Goal: Task Accomplishment & Management: Complete application form

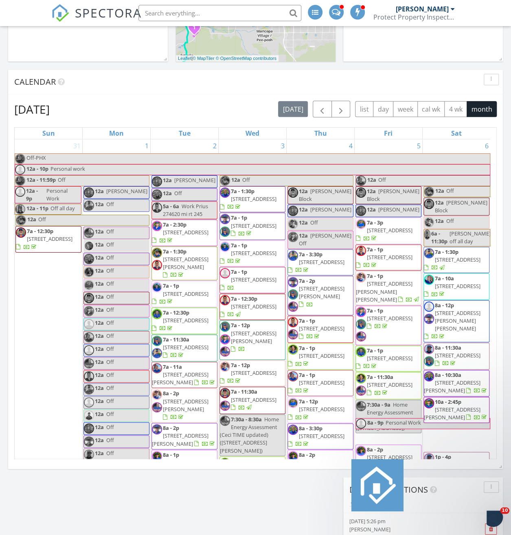
scroll to position [2767, 0]
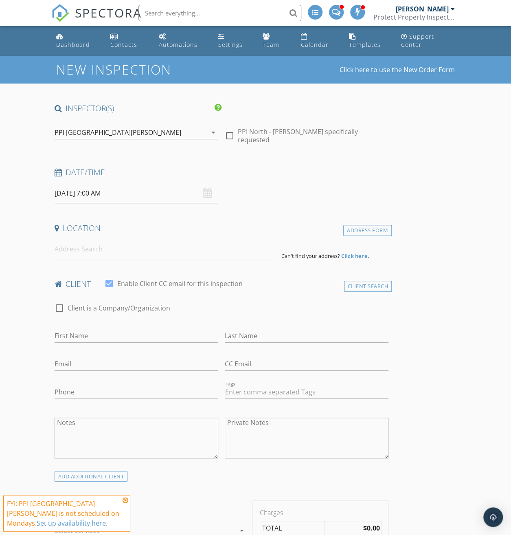
click at [207, 131] on div "arrow_drop_down" at bounding box center [212, 133] width 11 height 10
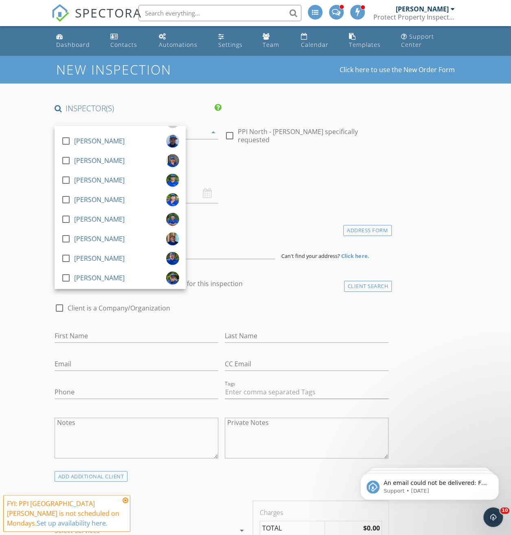
scroll to position [326, 0]
click at [65, 218] on div at bounding box center [66, 219] width 14 height 14
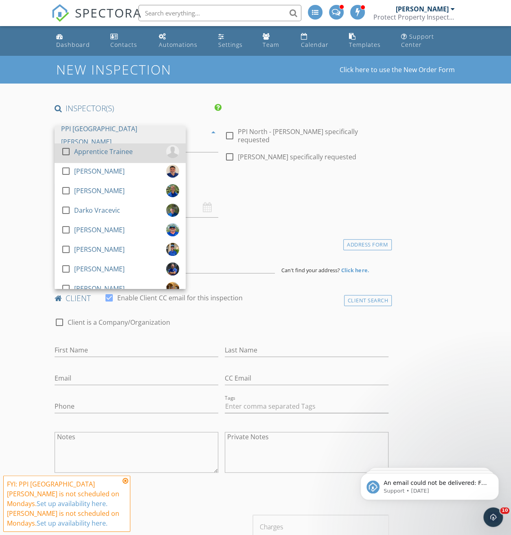
scroll to position [0, 0]
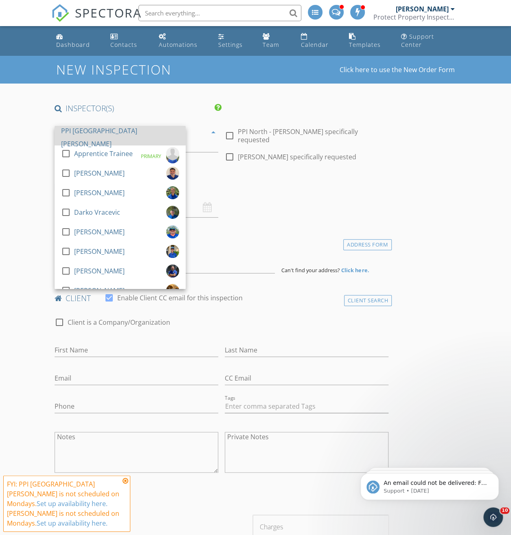
click at [67, 121] on div at bounding box center [66, 115] width 14 height 14
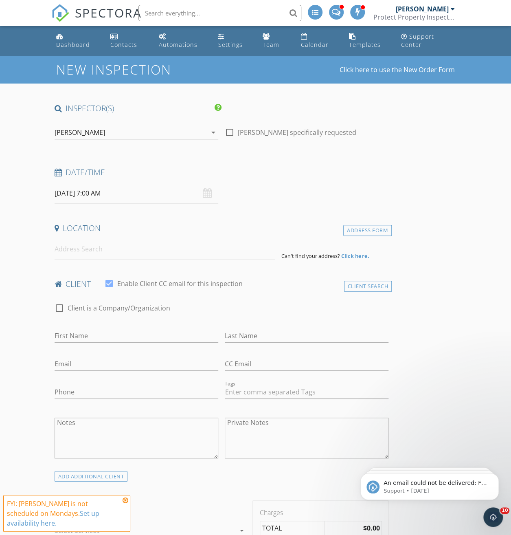
click at [158, 193] on div "09/29/2025 7:00 AM" at bounding box center [137, 193] width 164 height 20
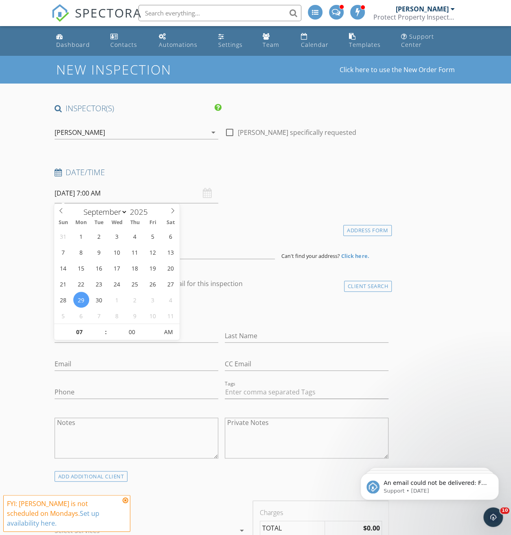
click at [116, 194] on input "09/29/2025 7:00 AM" at bounding box center [137, 193] width 164 height 20
type input "08"
type input "09/29/2025 8:00 AM"
click at [101, 326] on span at bounding box center [102, 328] width 6 height 8
type input "09"
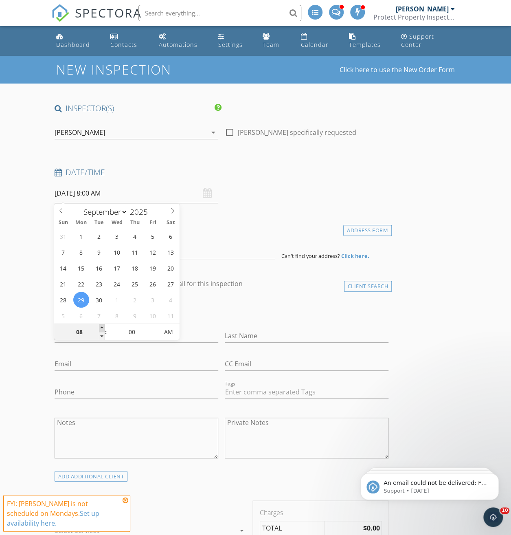
type input "09/29/2025 9:00 AM"
click at [101, 326] on span at bounding box center [102, 328] width 6 height 8
type input "10"
type input "09/29/2025 10:00 AM"
click at [101, 326] on span at bounding box center [102, 328] width 6 height 8
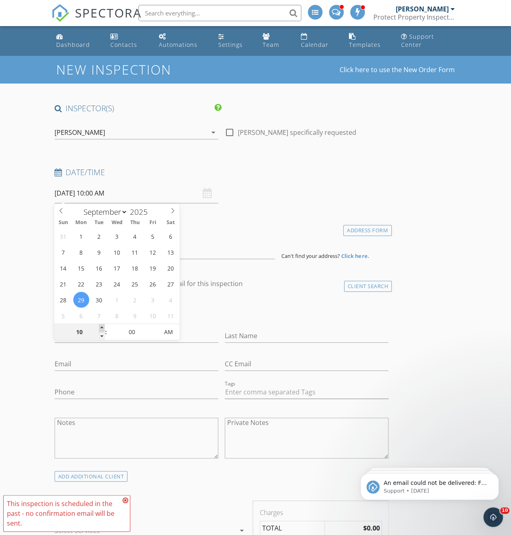
type input "11"
type input "09/29/2025 11:00 AM"
click at [101, 326] on span at bounding box center [102, 328] width 6 height 8
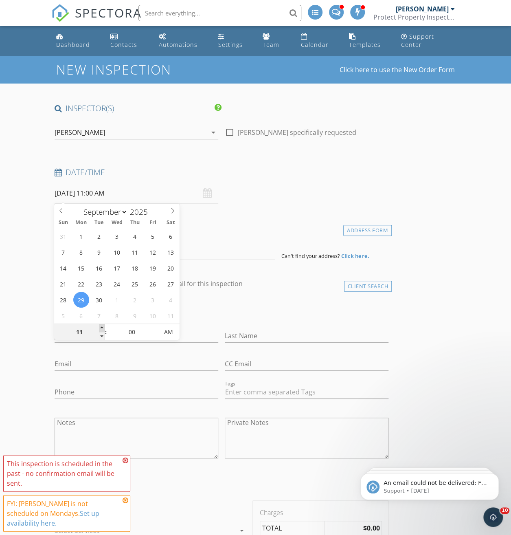
type input "12"
type input "09/29/2025 12:00 PM"
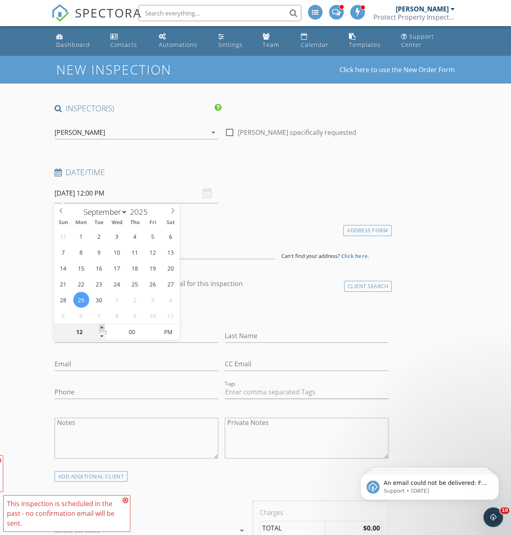
click at [101, 326] on span at bounding box center [102, 328] width 6 height 8
type input "01"
type input "[DATE] 1:00 PM"
click at [101, 326] on span at bounding box center [102, 328] width 6 height 8
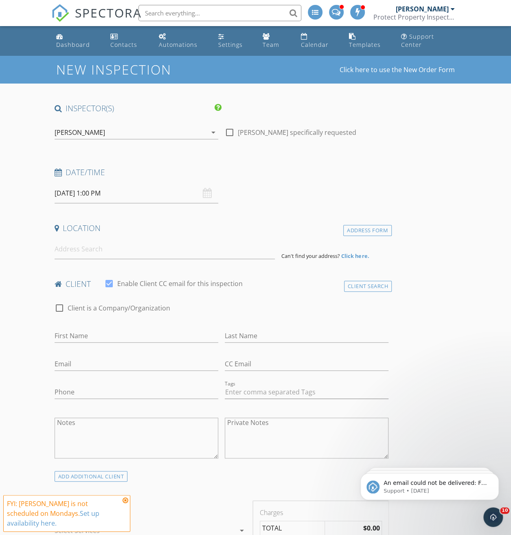
click at [344, 287] on div "Client Search" at bounding box center [368, 286] width 48 height 11
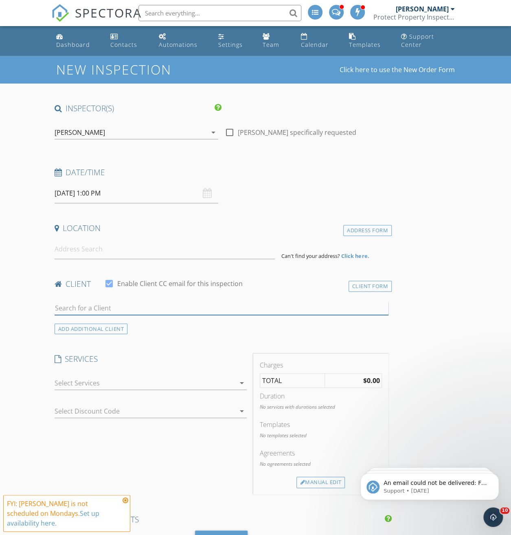
click at [114, 306] on input "text" at bounding box center [222, 308] width 335 height 13
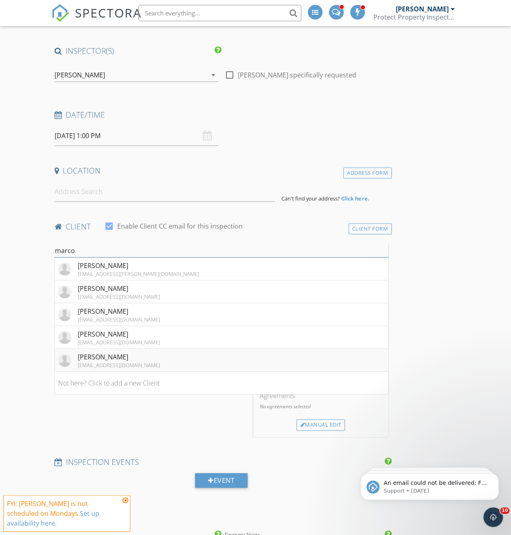
scroll to position [41, 0]
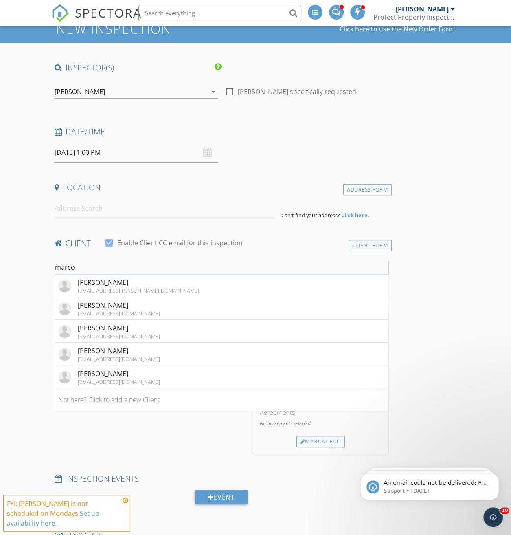
drag, startPoint x: 79, startPoint y: 267, endPoint x: 50, endPoint y: 269, distance: 29.0
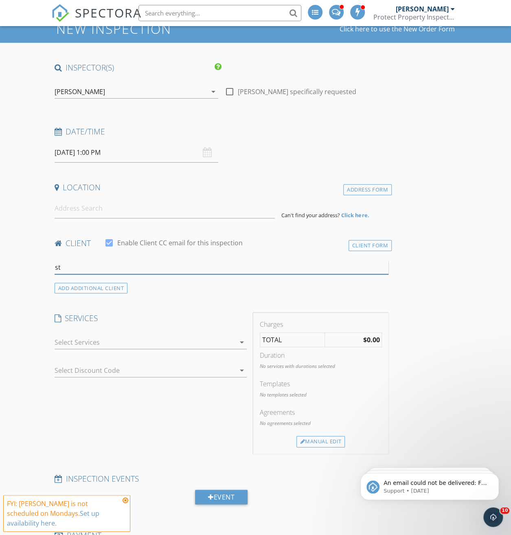
type input "s"
drag, startPoint x: 118, startPoint y: 61, endPoint x: 90, endPoint y: 49, distance: 30.7
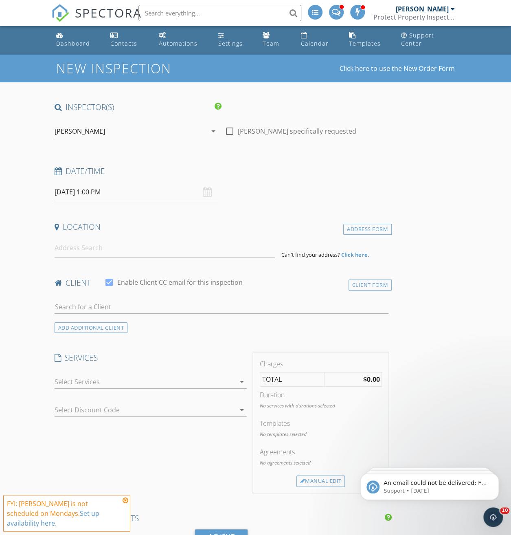
scroll to position [0, 0]
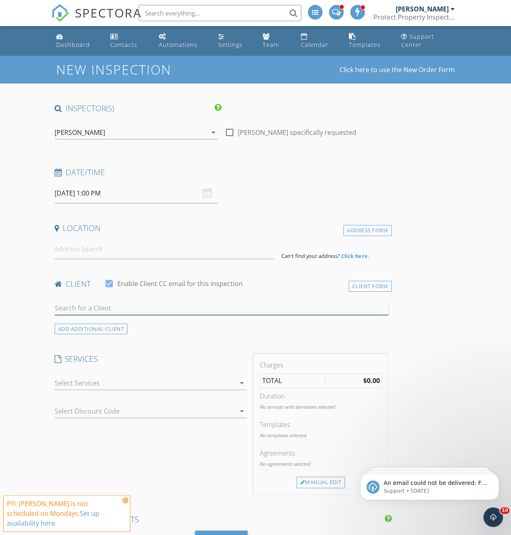
click at [77, 309] on input "text" at bounding box center [222, 308] width 335 height 13
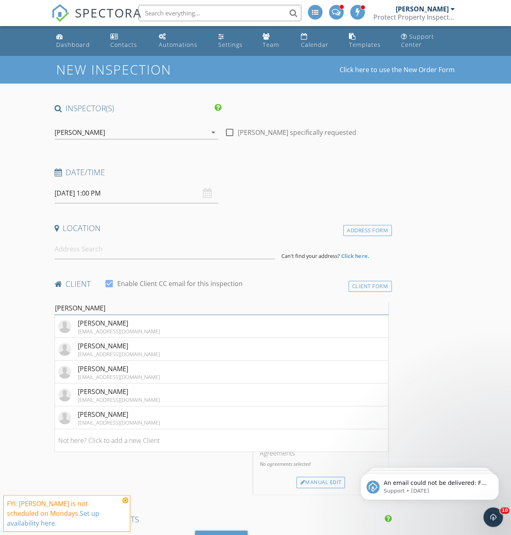
type input "stephani"
click at [129, 250] on input at bounding box center [165, 249] width 221 height 20
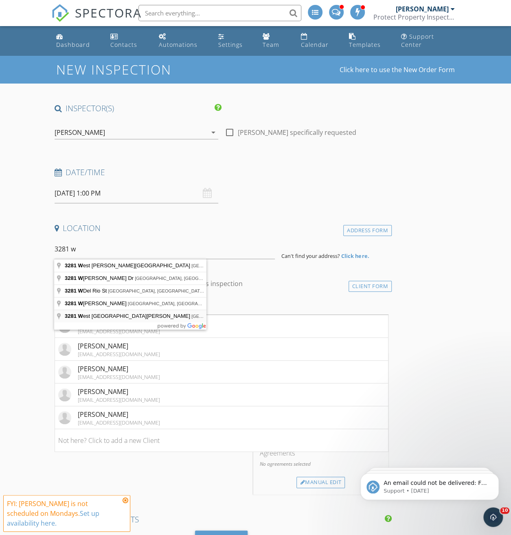
type input "3281 West San Cristobal Road, San Tan Valley, AZ, USA"
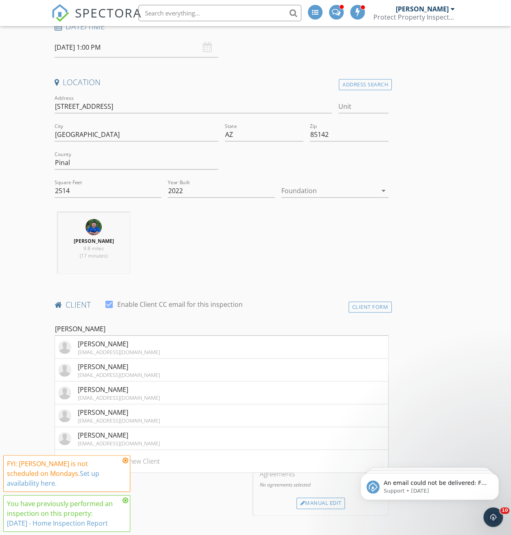
scroll to position [163, 0]
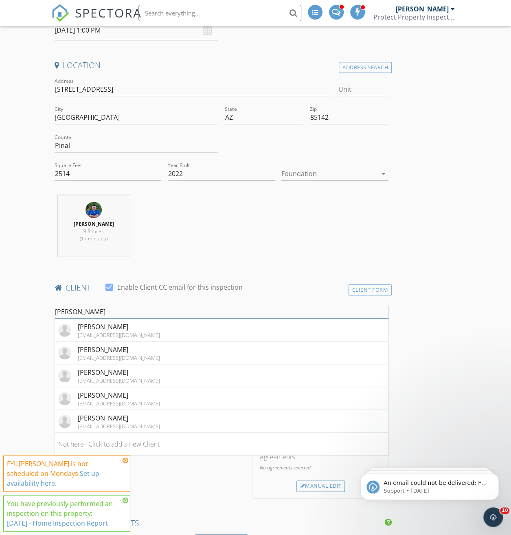
drag, startPoint x: 87, startPoint y: 319, endPoint x: 40, endPoint y: 317, distance: 47.3
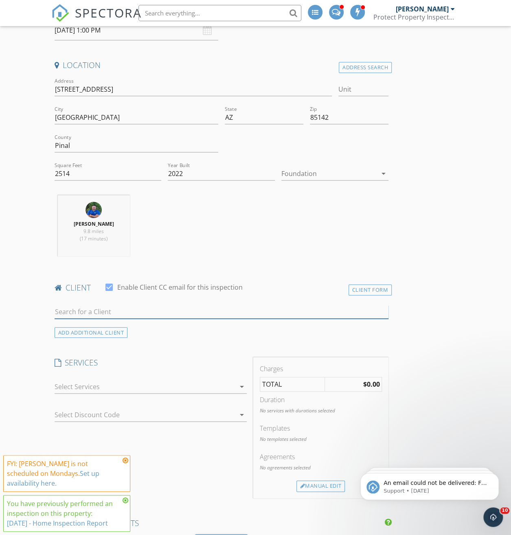
click at [118, 318] on input "text" at bounding box center [222, 311] width 335 height 13
type input "marco pu"
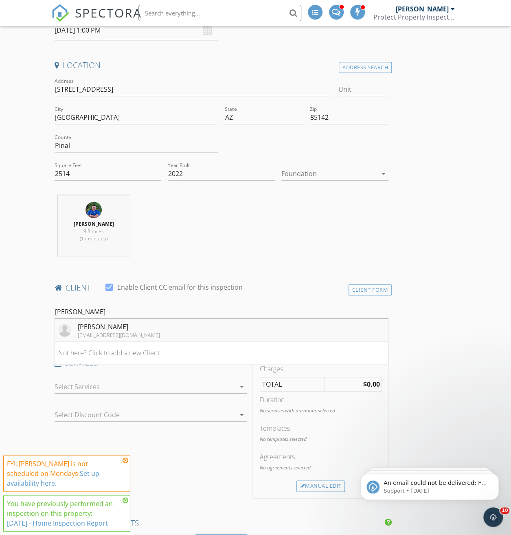
click at [112, 332] on div "Marco Puccio" at bounding box center [119, 327] width 82 height 10
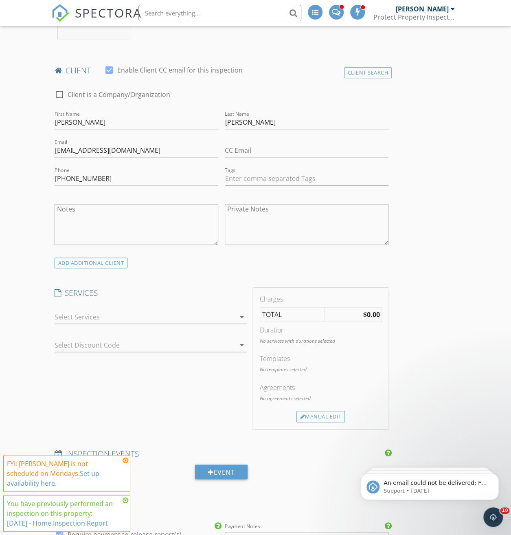
scroll to position [408, 0]
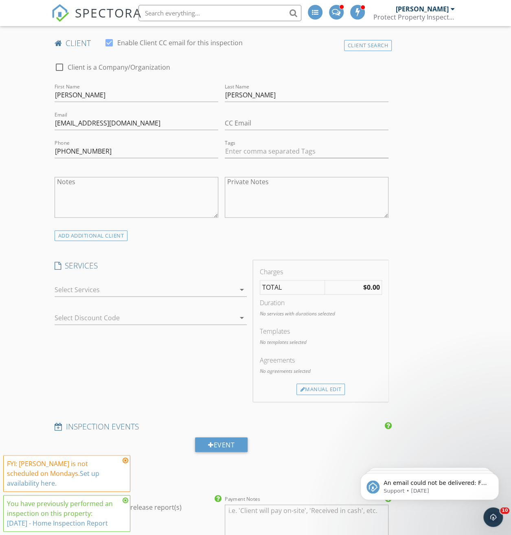
click at [142, 295] on div at bounding box center [145, 289] width 181 height 13
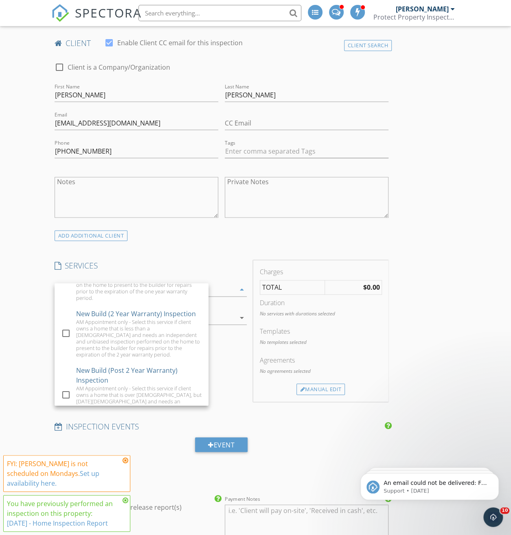
scroll to position [367, 0]
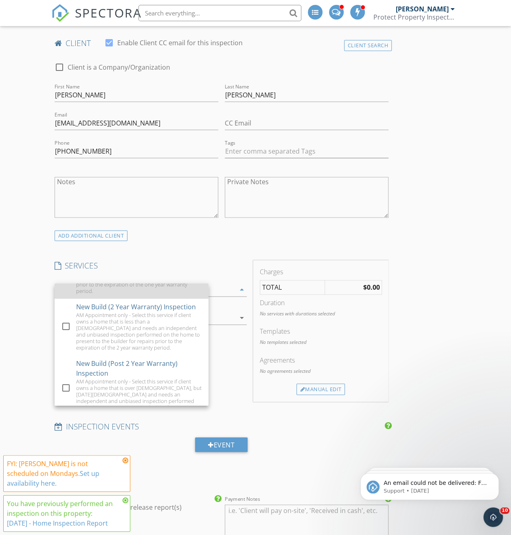
click at [76, 294] on div "AM APPOINTMENT ONLY - Select this service if client owns a home that is less th…" at bounding box center [139, 274] width 126 height 39
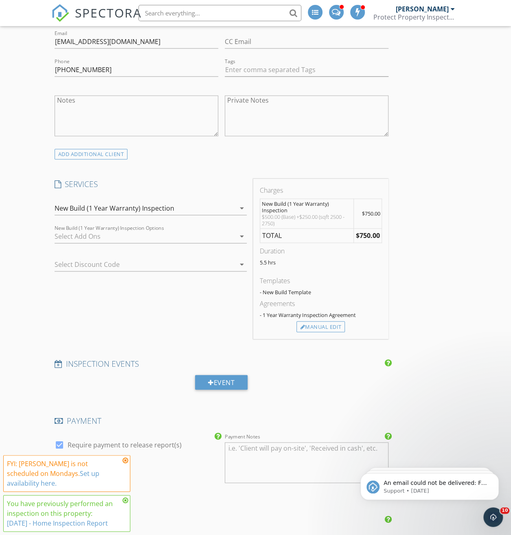
scroll to position [530, 0]
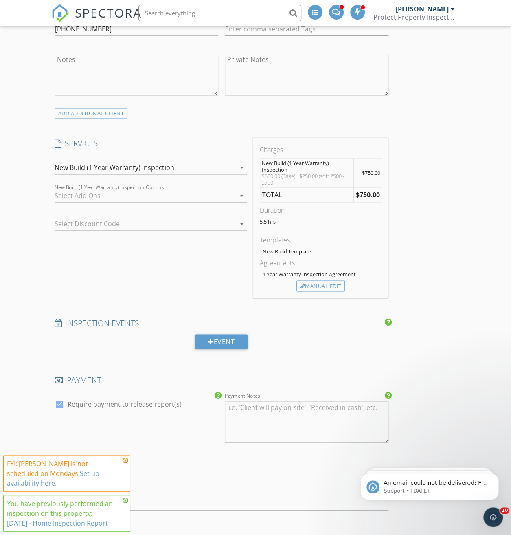
click at [108, 230] on div at bounding box center [140, 223] width 170 height 13
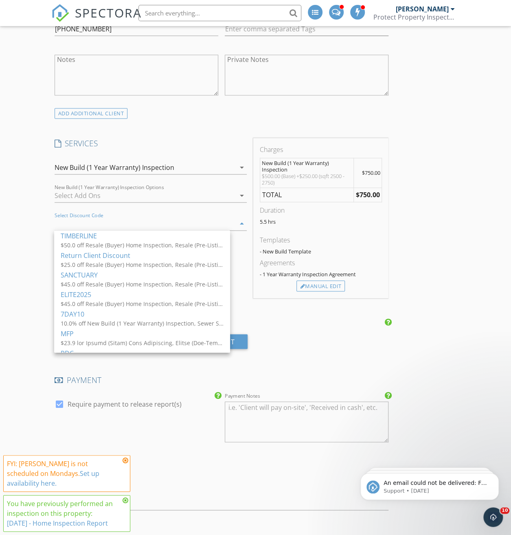
click at [41, 231] on div "New Inspection Click here to use the New Order Form INSPECTOR(S) check_box_outl…" at bounding box center [255, 409] width 511 height 1766
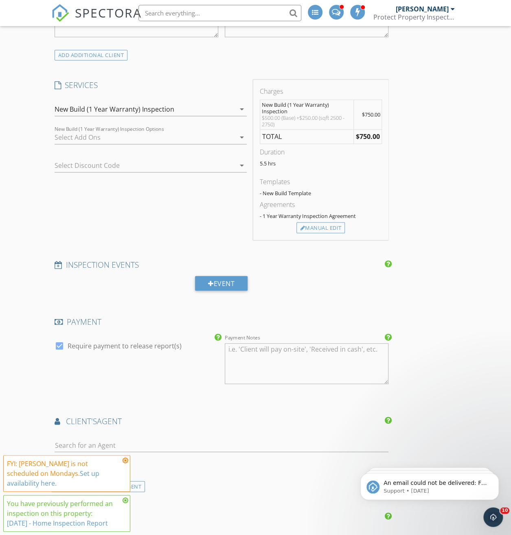
scroll to position [611, 0]
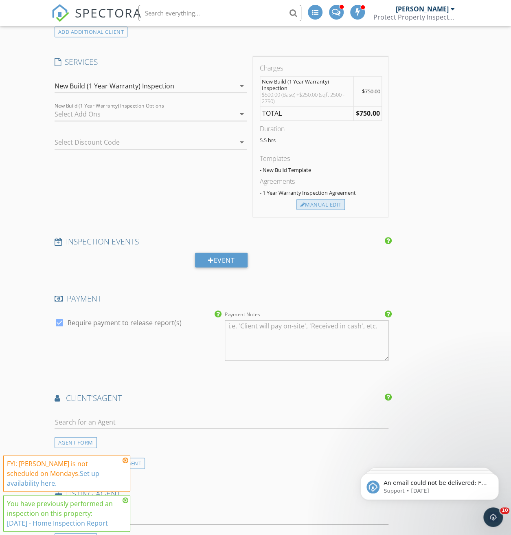
click at [297, 210] on div "Manual Edit" at bounding box center [321, 204] width 49 height 11
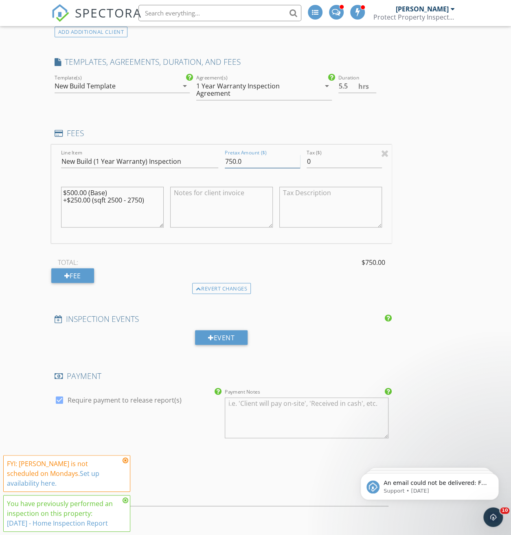
drag, startPoint x: 182, startPoint y: 168, endPoint x: 172, endPoint y: 167, distance: 9.4
click at [222, 167] on div "Pretax Amount ($) 750.0" at bounding box center [263, 162] width 82 height 28
click at [327, 203] on div "INSPECTOR(S) check_box_outline_blank PPI North - Jon Hall check_box_outline_bla…" at bounding box center [255, 380] width 409 height 1777
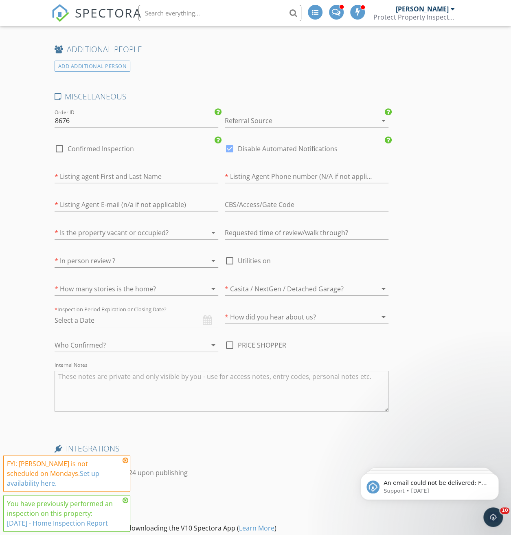
scroll to position [1223, 0]
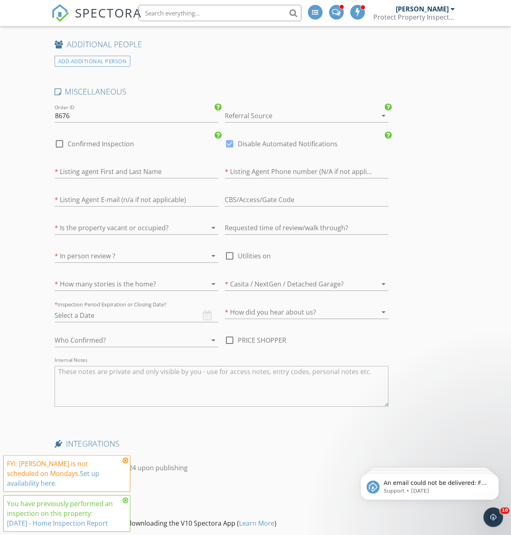
click at [223, 146] on div at bounding box center [230, 144] width 14 height 14
click at [225, 122] on div at bounding box center [295, 115] width 141 height 13
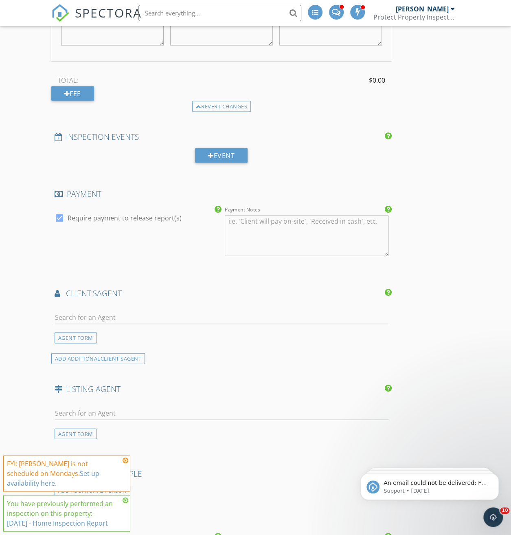
scroll to position [774, 0]
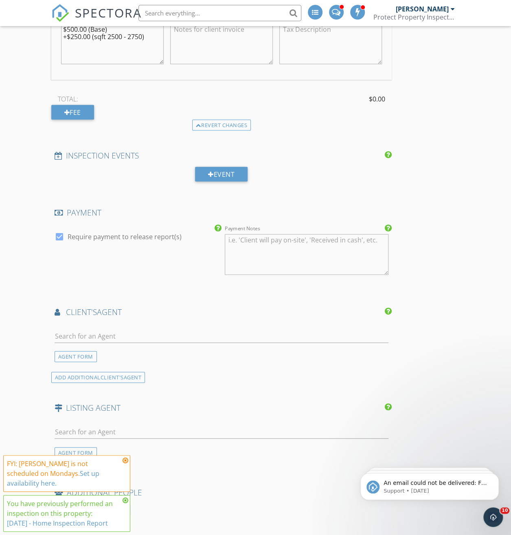
click at [379, 225] on div "INSPECTOR(S) check_box_outline_blank PPI North - Jon Hall check_box_outline_bla…" at bounding box center [255, 217] width 409 height 1777
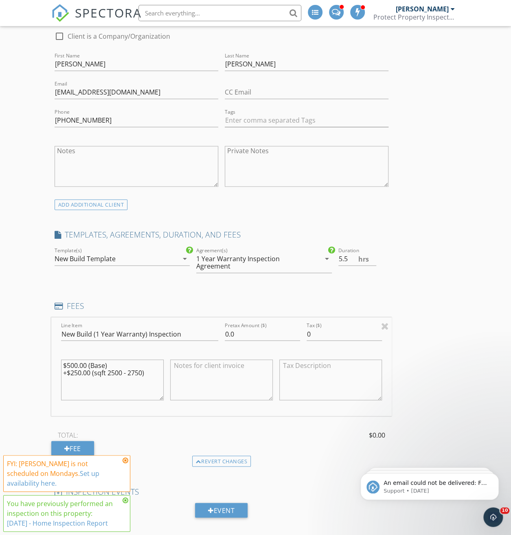
scroll to position [448, 0]
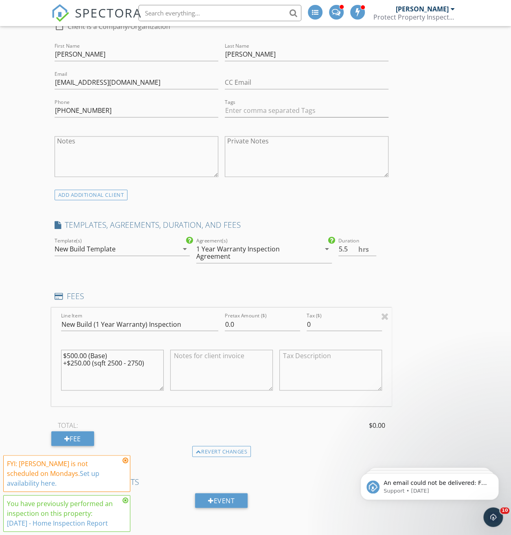
click at [126, 464] on icon at bounding box center [126, 460] width 6 height 7
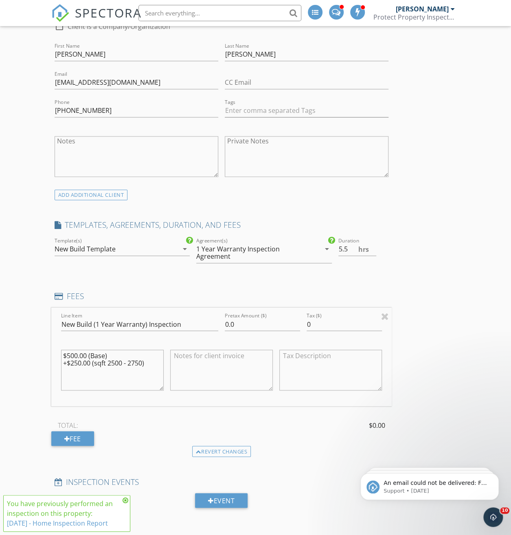
click at [127, 501] on icon at bounding box center [126, 500] width 6 height 7
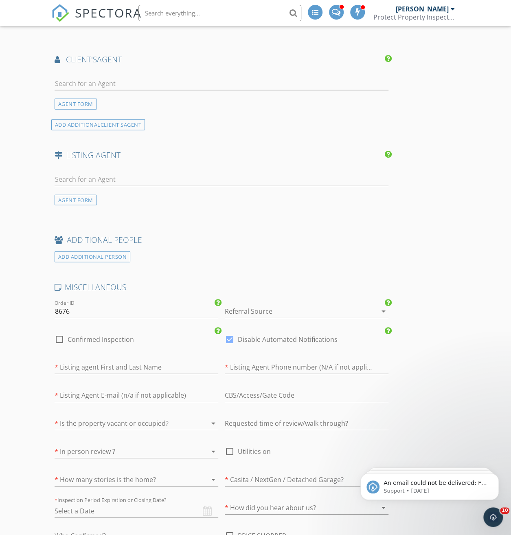
scroll to position [1141, 0]
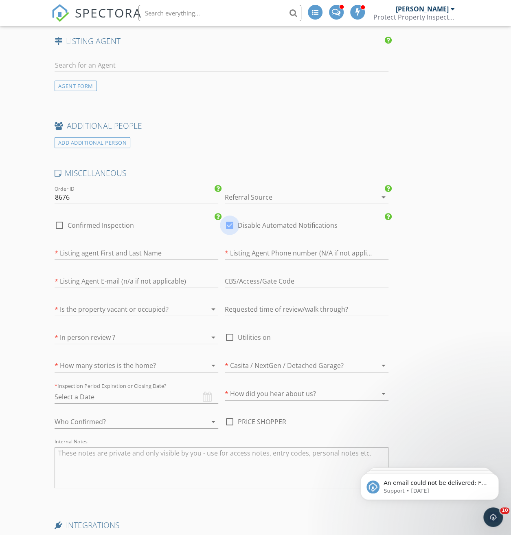
click at [223, 230] on div at bounding box center [230, 225] width 14 height 14
click at [226, 199] on div at bounding box center [295, 197] width 141 height 13
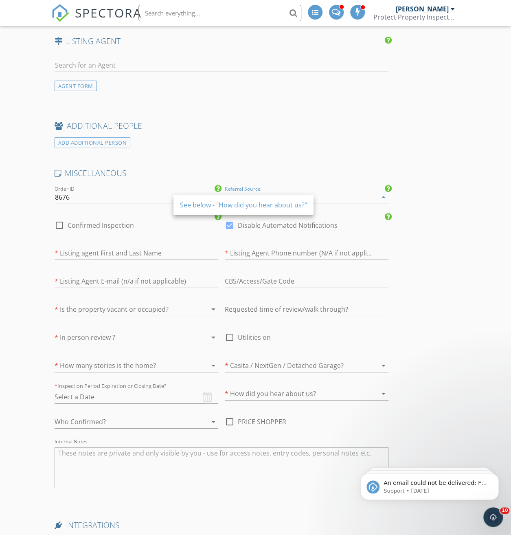
click at [368, 396] on div at bounding box center [373, 394] width 10 height 10
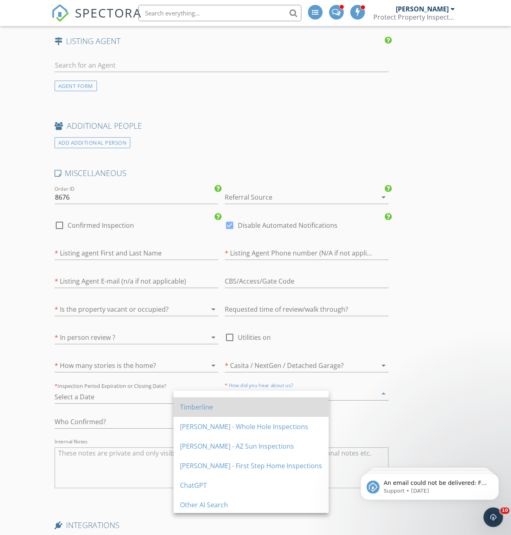
scroll to position [230, 0]
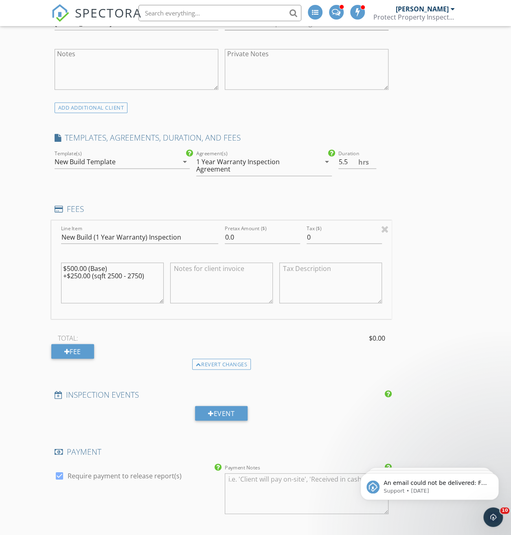
scroll to position [517, 0]
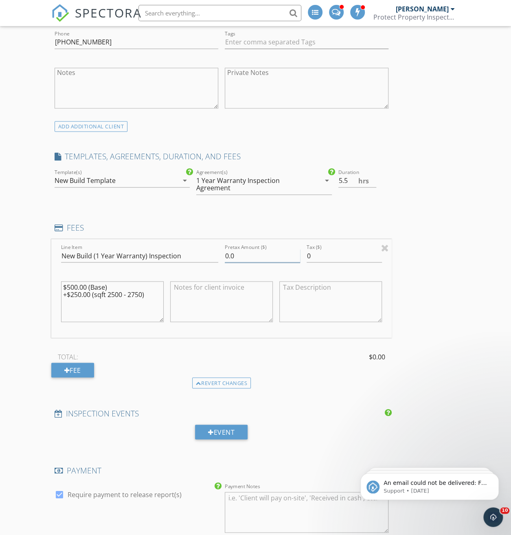
click at [225, 262] on input "0.0" at bounding box center [262, 255] width 75 height 13
click at [324, 332] on div "INSPECTOR(S) check_box_outline_blank PPI North - Jon Hall check_box_outline_bla…" at bounding box center [255, 474] width 409 height 1777
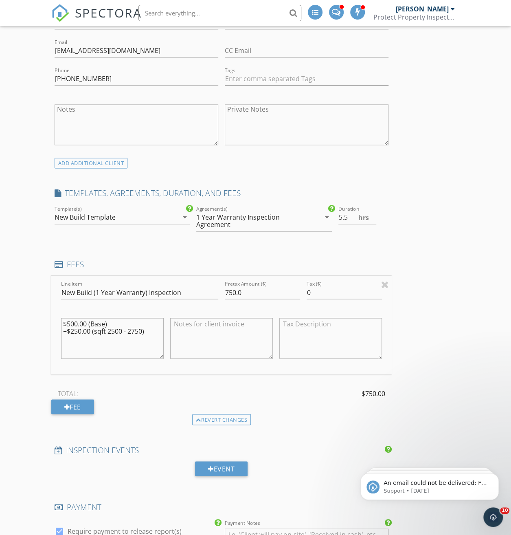
scroll to position [476, 0]
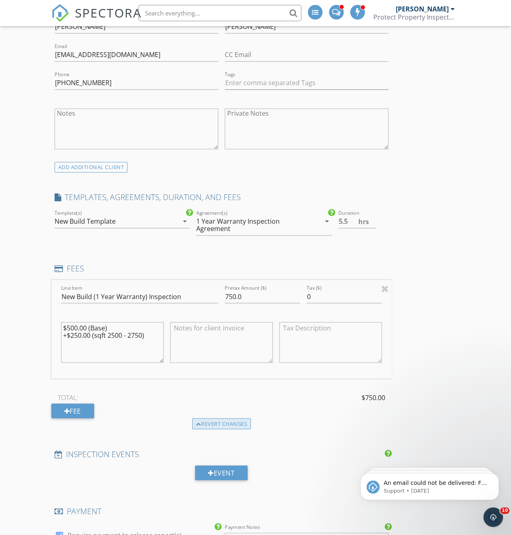
click at [192, 428] on div "Revert changes" at bounding box center [221, 423] width 59 height 11
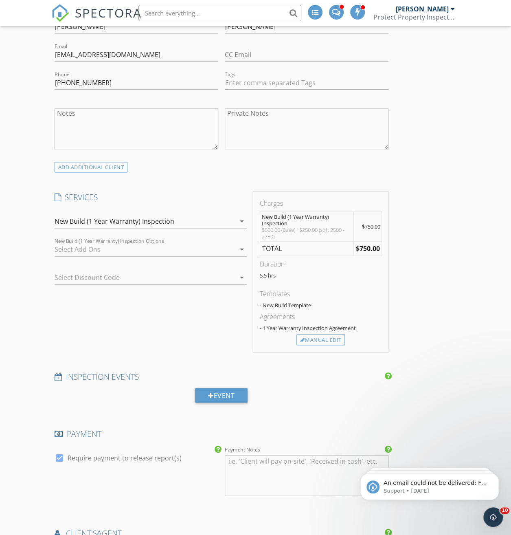
scroll to position [435, 0]
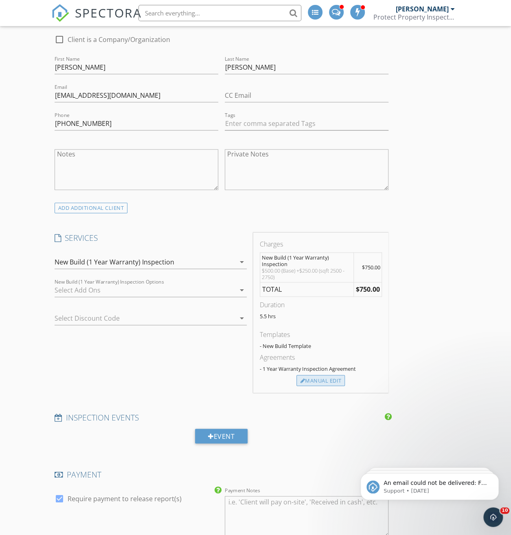
click at [297, 386] on div "Manual Edit" at bounding box center [321, 380] width 49 height 11
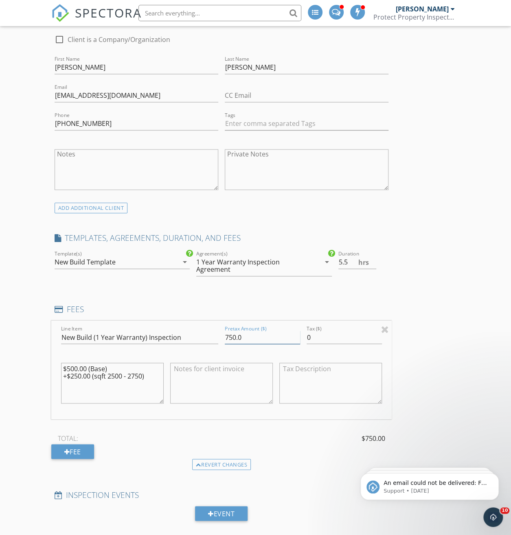
drag, startPoint x: 181, startPoint y: 343, endPoint x: 166, endPoint y: 344, distance: 14.7
click at [166, 344] on div "Line Item New Build (1 Year Warranty) Inspection Pretax Amount ($) 750.0 Tax ($…" at bounding box center [221, 370] width 341 height 98
type input "0.0"
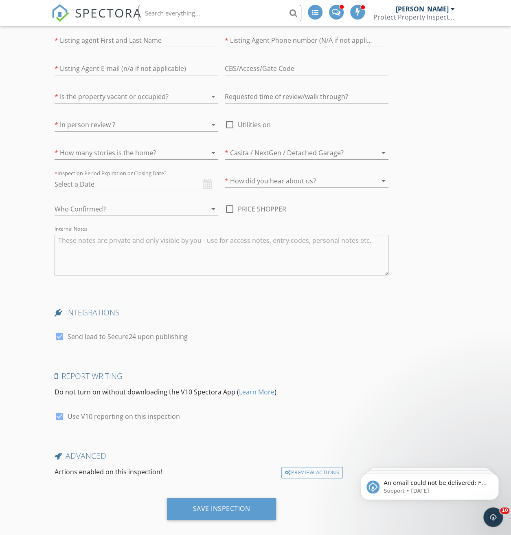
scroll to position [1373, 0]
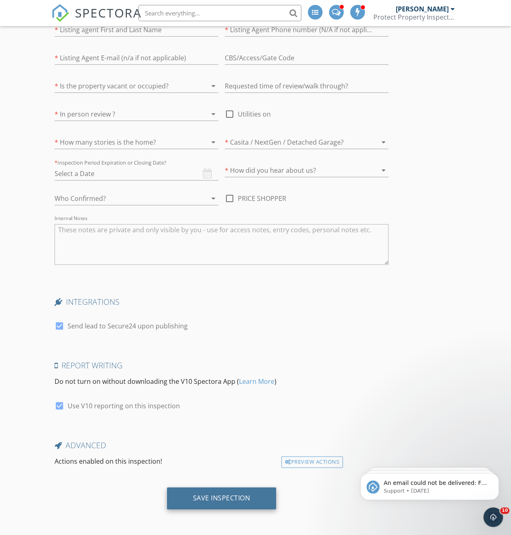
click at [193, 497] on div "Save Inspection" at bounding box center [221, 498] width 57 height 8
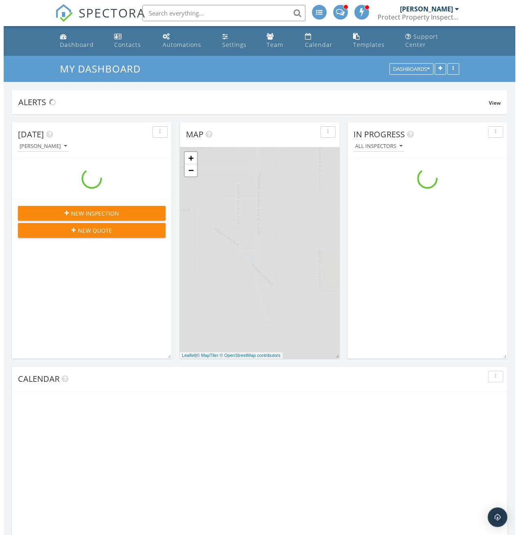
scroll to position [754, 531]
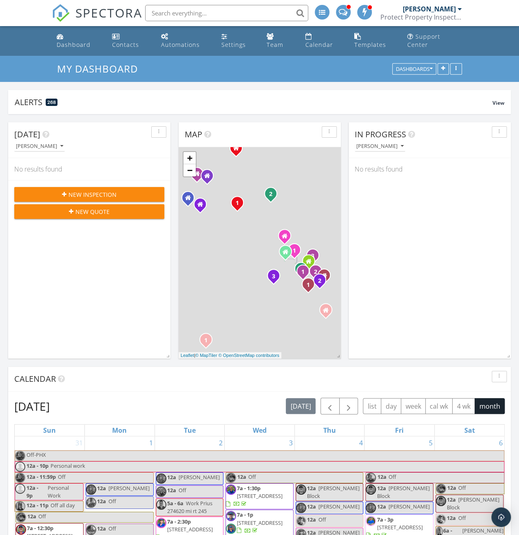
click at [160, 10] on input "text" at bounding box center [226, 13] width 163 height 16
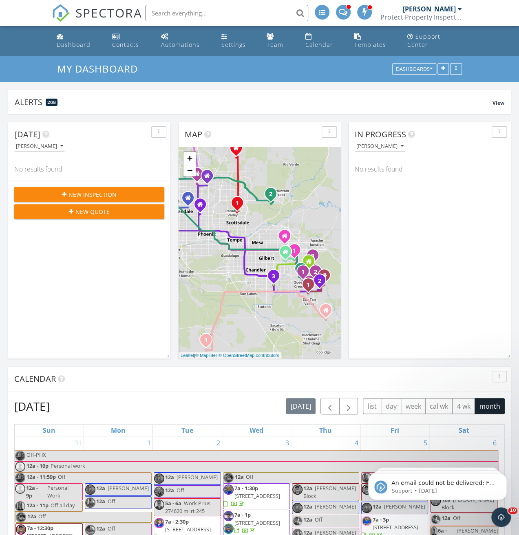
scroll to position [0, 0]
click at [181, 9] on input "text" at bounding box center [226, 13] width 163 height 16
click at [181, 12] on input "text" at bounding box center [226, 13] width 163 height 16
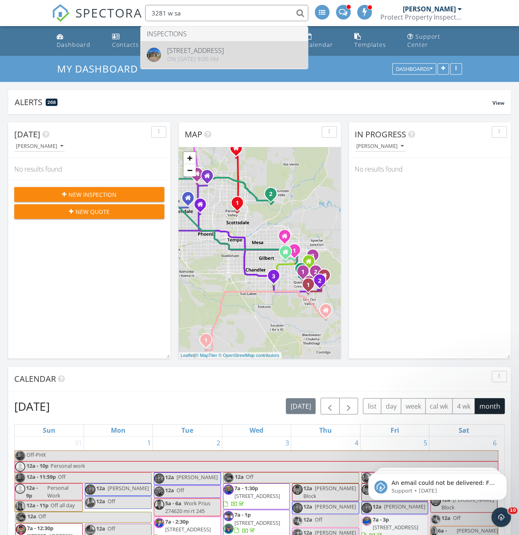
type input "3281 w sa"
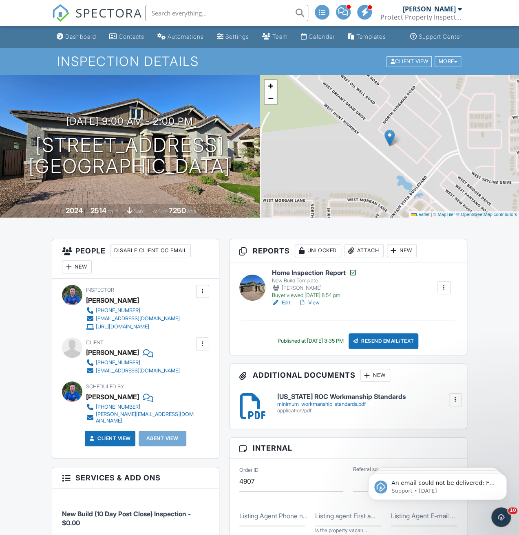
click at [307, 307] on link "View" at bounding box center [308, 303] width 21 height 8
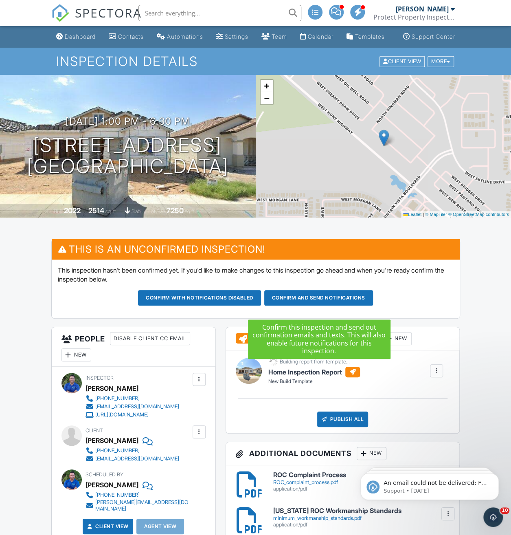
click at [323, 302] on button "Confirm and send notifications" at bounding box center [319, 297] width 109 height 15
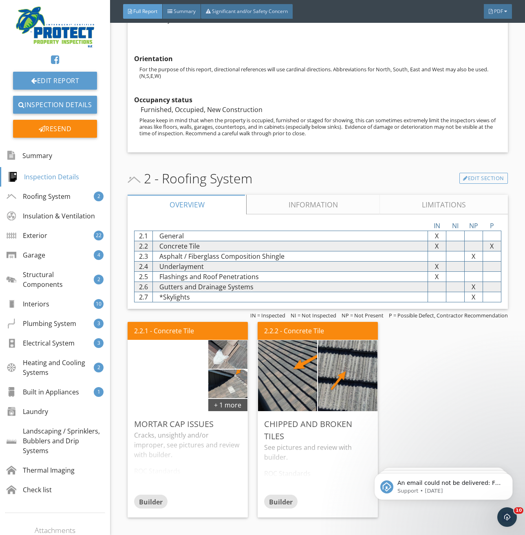
scroll to position [2160, 0]
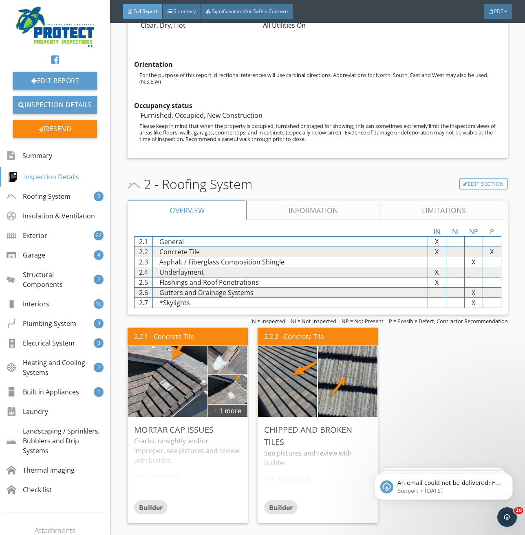
click at [283, 215] on link "Information" at bounding box center [313, 211] width 133 height 20
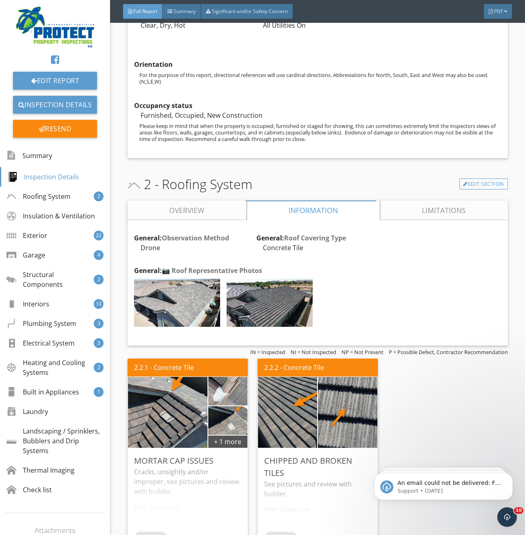
click at [220, 211] on link "Overview" at bounding box center [187, 211] width 119 height 20
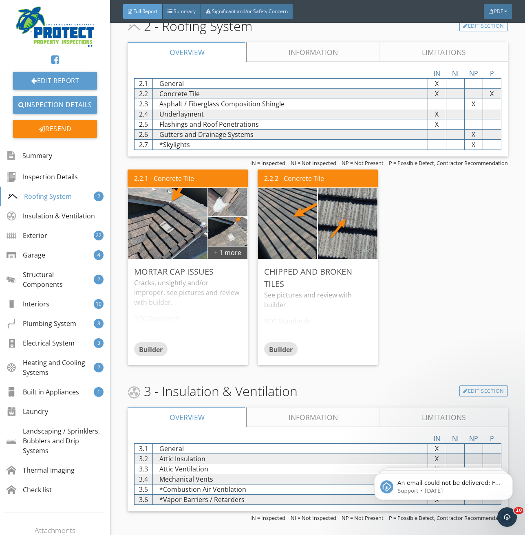
scroll to position [2364, 0]
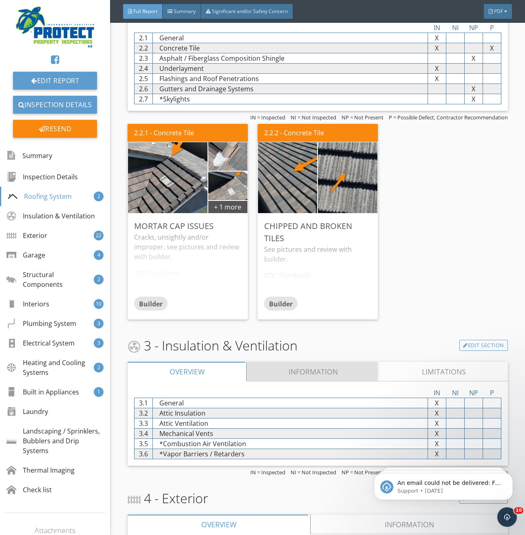
click at [274, 373] on link "Information" at bounding box center [313, 372] width 133 height 20
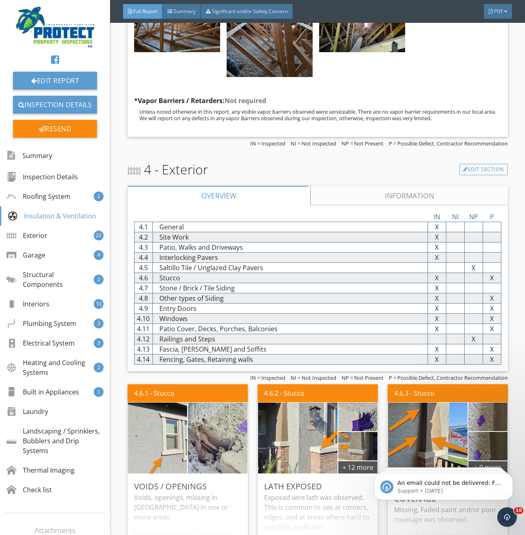
scroll to position [2853, 0]
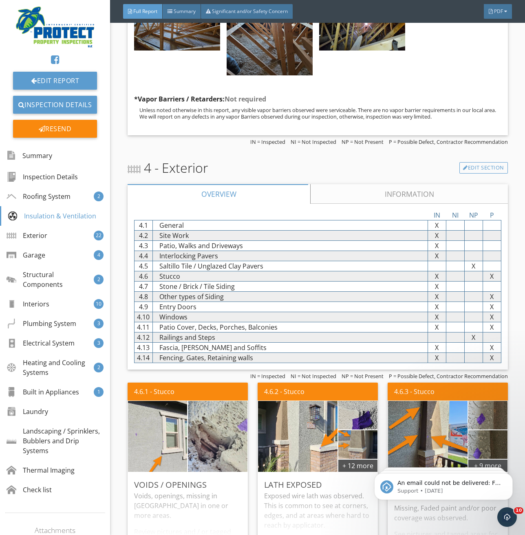
click at [364, 189] on link "Information" at bounding box center [409, 194] width 197 height 20
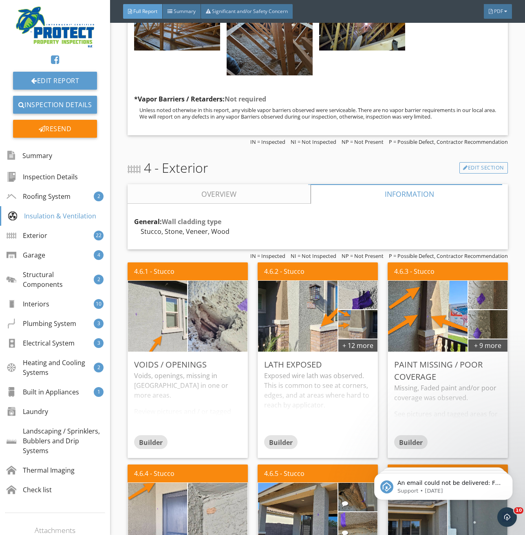
click at [216, 192] on link "Overview" at bounding box center [219, 194] width 183 height 20
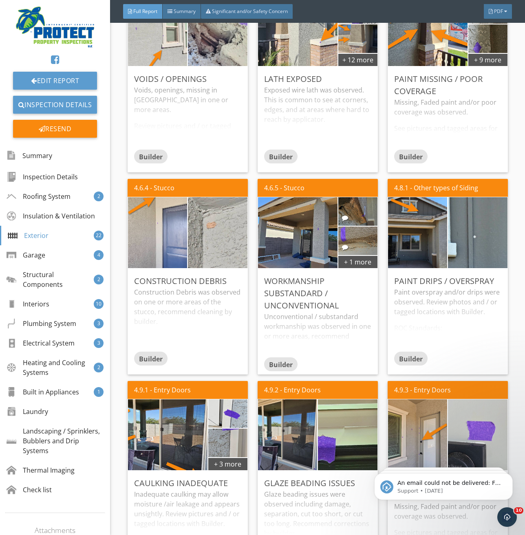
scroll to position [3261, 0]
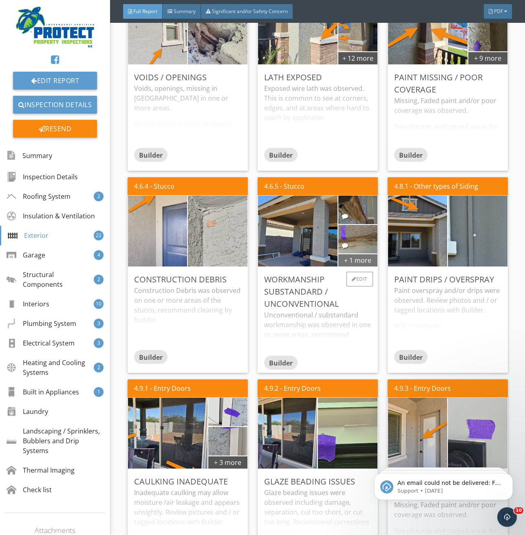
click at [350, 255] on div "+ 1 more" at bounding box center [357, 260] width 39 height 13
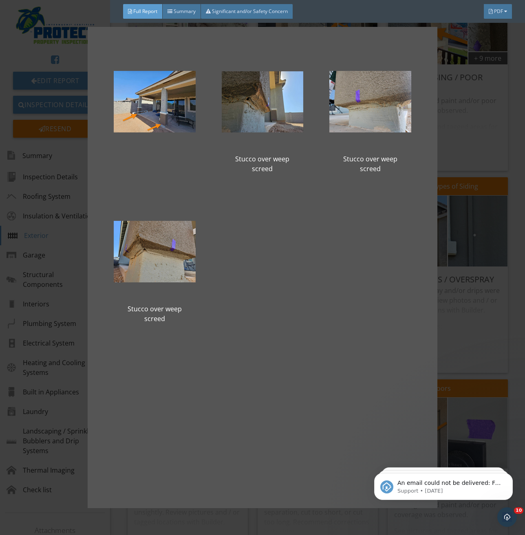
click at [60, 351] on div "Stucco over weep screed Stucco over weep screed Stucco over weep screed" at bounding box center [262, 267] width 525 height 535
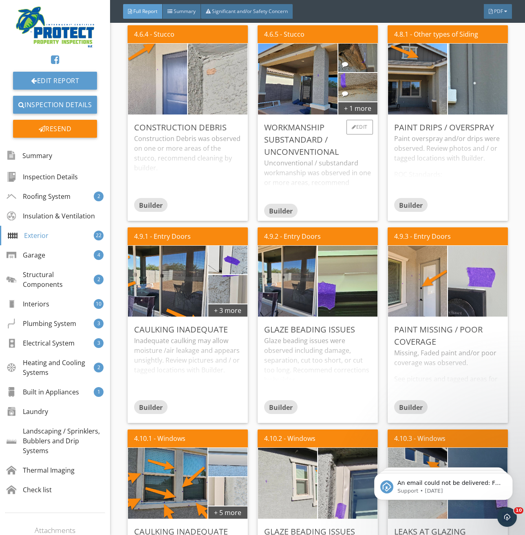
scroll to position [3505, 0]
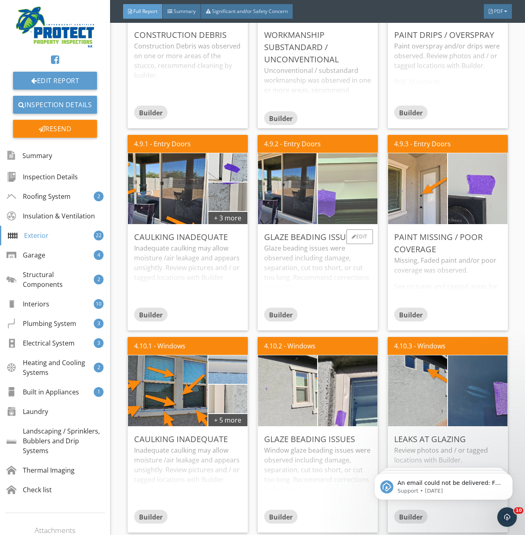
click at [350, 189] on img at bounding box center [347, 188] width 148 height 111
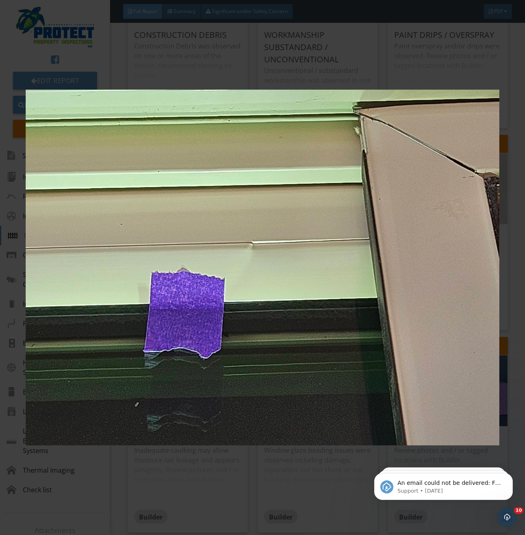
click at [268, 481] on img at bounding box center [263, 268] width 474 height 484
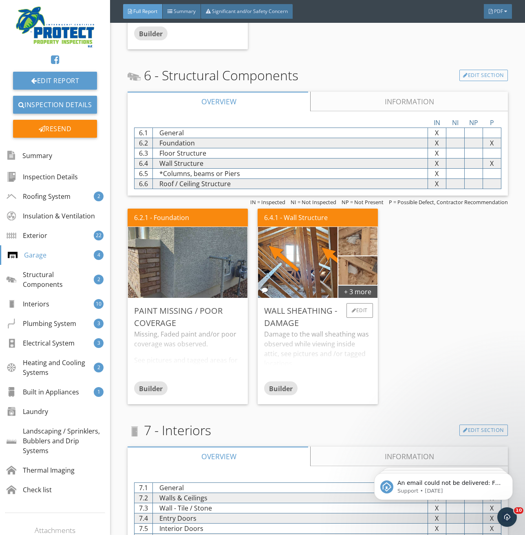
scroll to position [5298, 0]
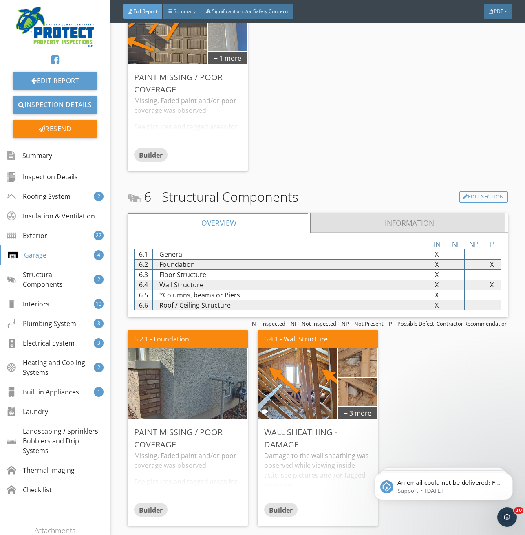
click at [353, 224] on link "Information" at bounding box center [409, 223] width 197 height 20
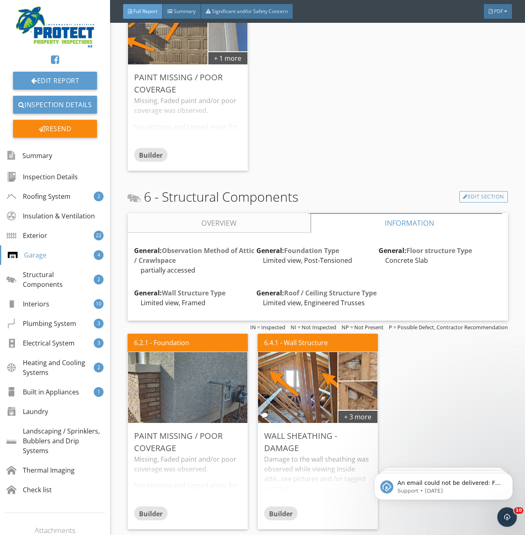
click at [291, 219] on link "Overview" at bounding box center [219, 223] width 183 height 20
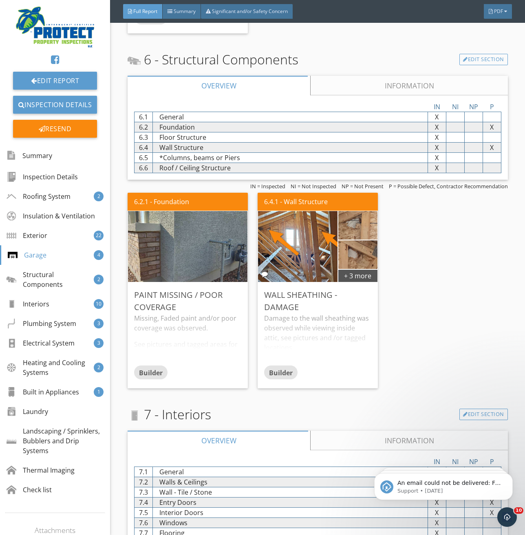
scroll to position [5461, 0]
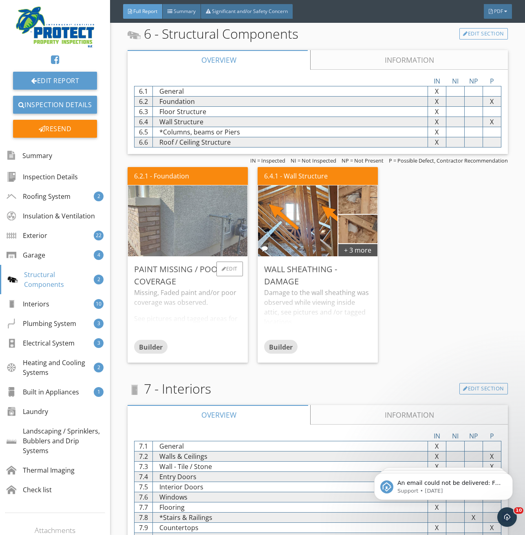
click at [181, 232] on img at bounding box center [187, 220] width 236 height 177
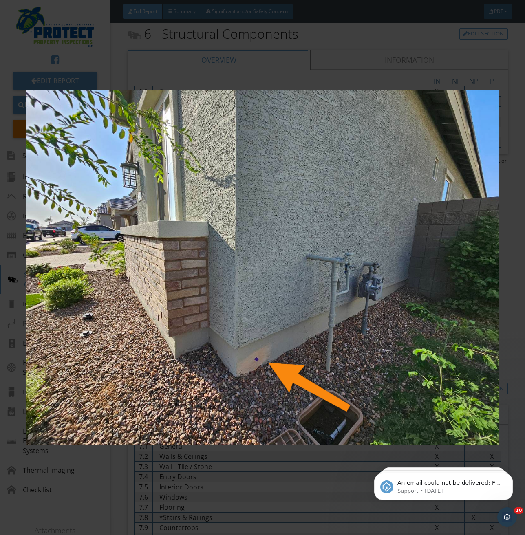
click at [310, 498] on img at bounding box center [263, 268] width 474 height 484
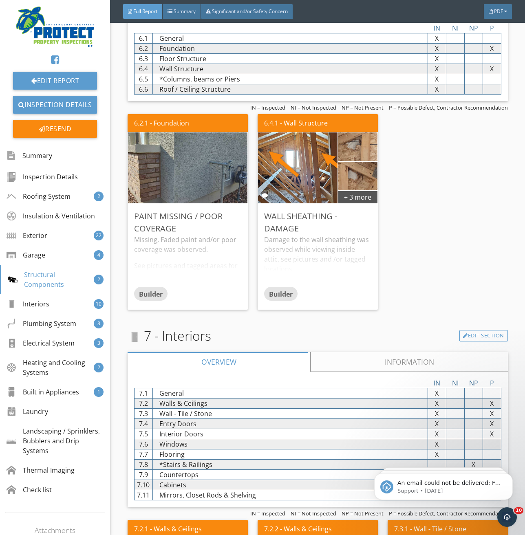
scroll to position [5665, 0]
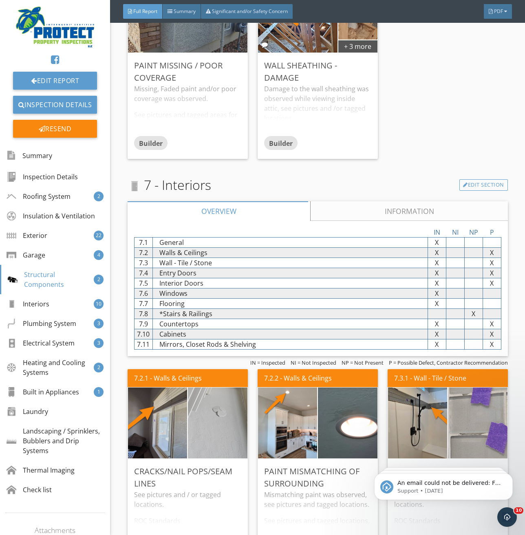
click at [380, 203] on link "Information" at bounding box center [409, 211] width 197 height 20
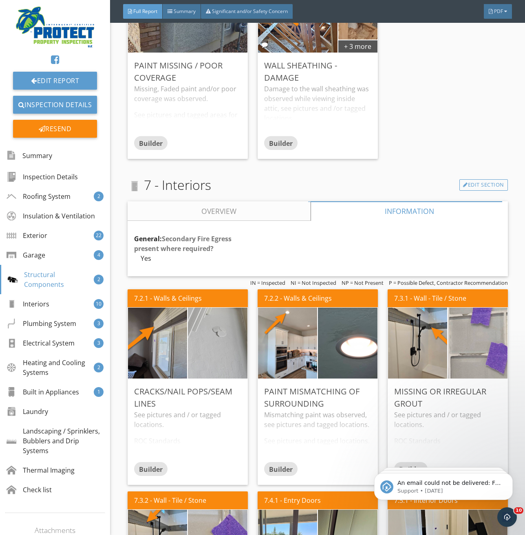
click at [252, 203] on link "Overview" at bounding box center [219, 211] width 183 height 20
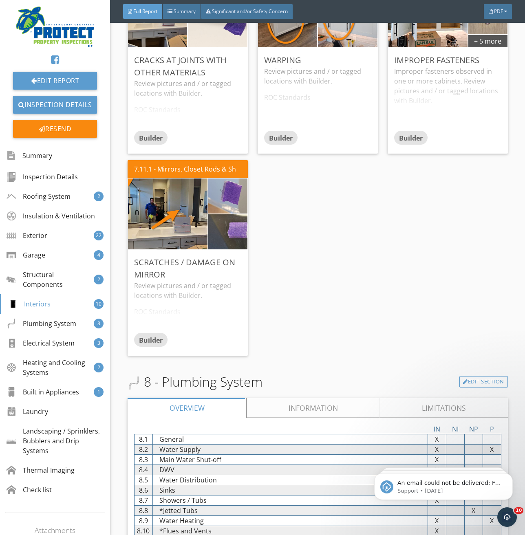
scroll to position [6480, 0]
click at [227, 194] on img at bounding box center [227, 196] width 97 height 73
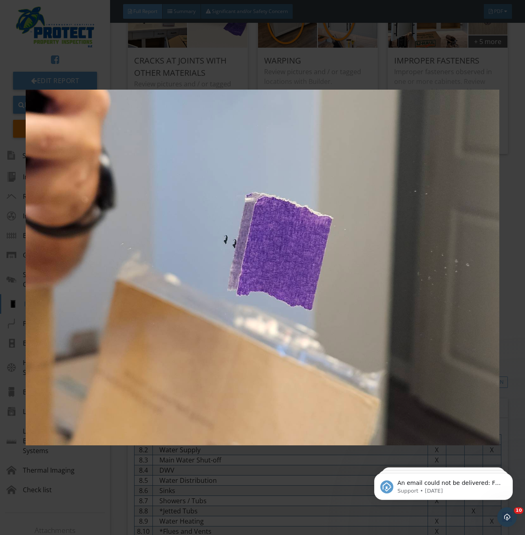
click at [299, 472] on img at bounding box center [263, 268] width 474 height 484
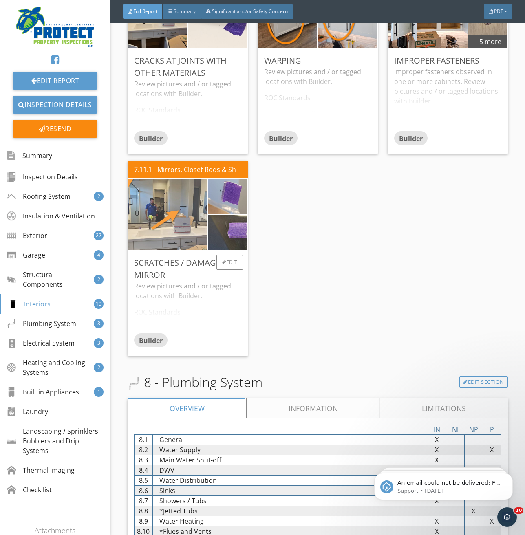
click at [183, 217] on img at bounding box center [167, 214] width 199 height 149
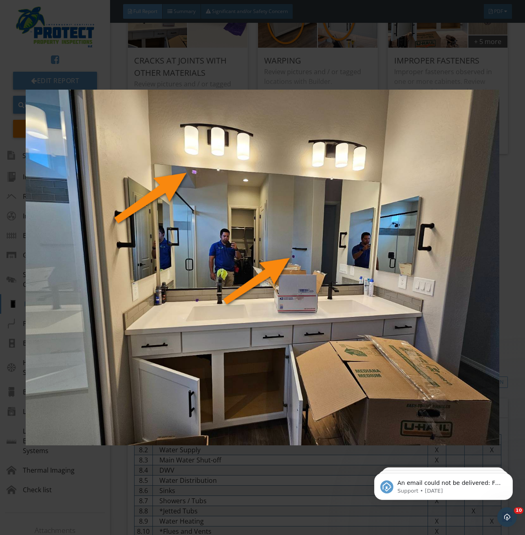
click at [264, 463] on img at bounding box center [263, 268] width 474 height 484
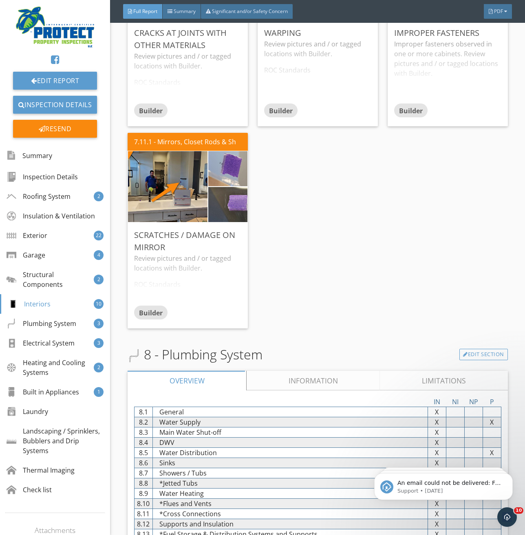
scroll to position [6603, 0]
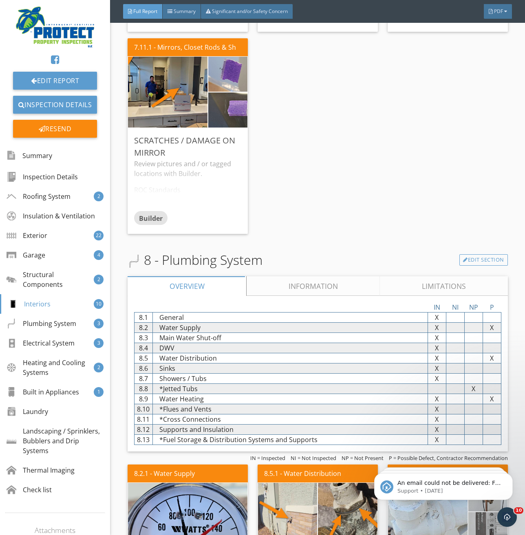
click at [306, 282] on link "Information" at bounding box center [313, 286] width 133 height 20
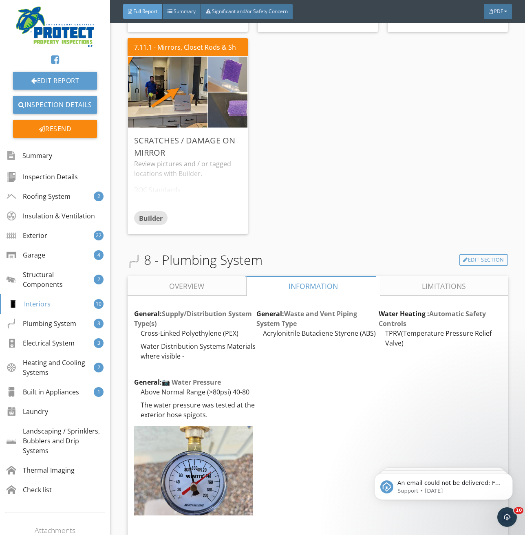
click at [224, 281] on link "Overview" at bounding box center [187, 286] width 119 height 20
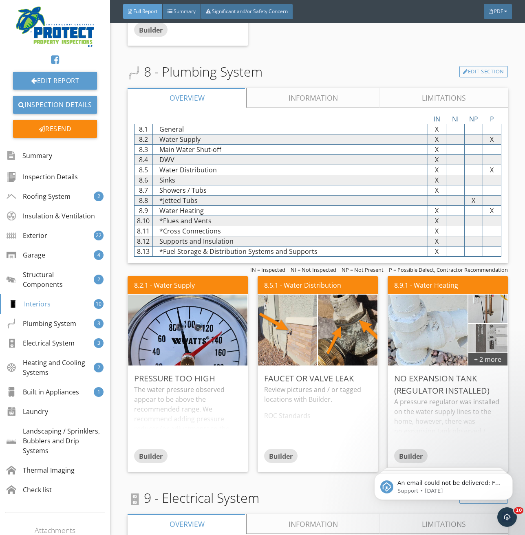
scroll to position [6806, 0]
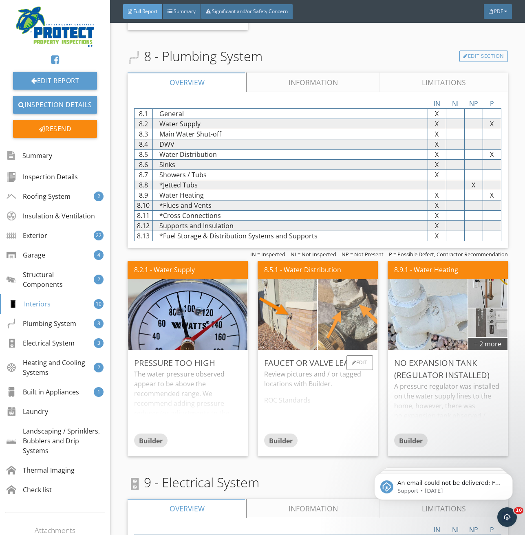
click at [334, 319] on img at bounding box center [347, 314] width 148 height 111
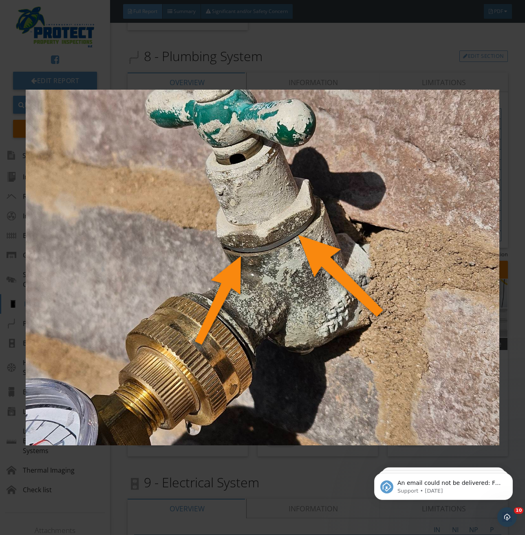
click at [263, 457] on img at bounding box center [263, 268] width 474 height 484
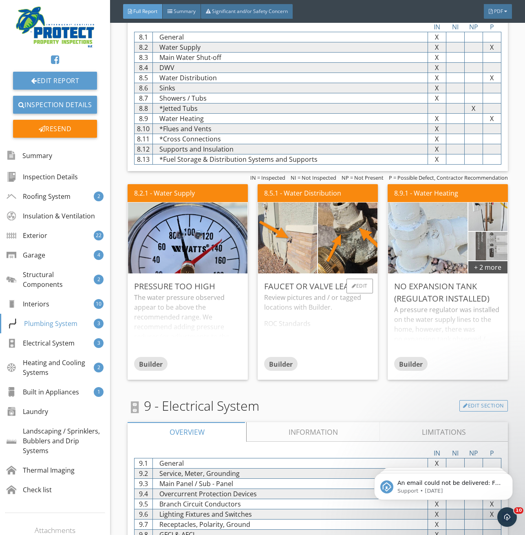
scroll to position [6888, 0]
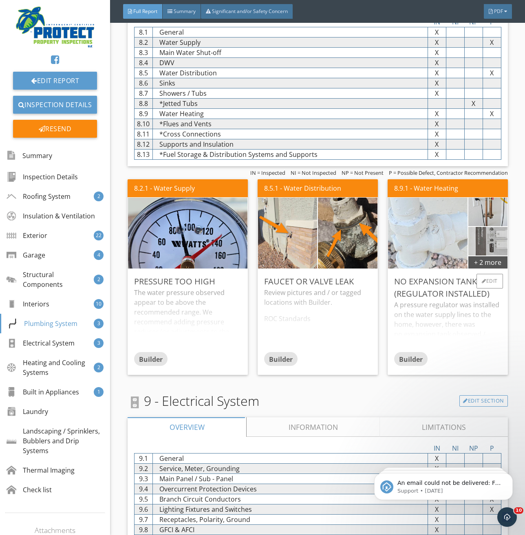
click at [443, 238] on img at bounding box center [427, 233] width 199 height 149
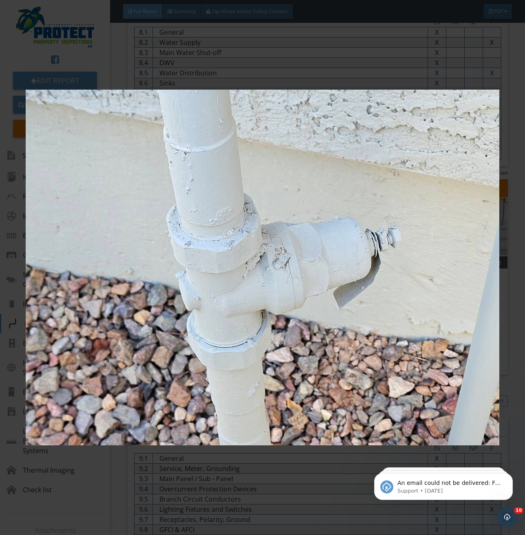
click at [308, 484] on img at bounding box center [263, 268] width 474 height 484
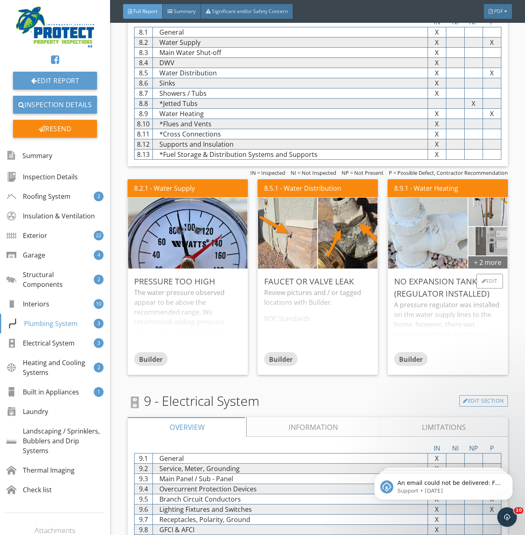
click at [481, 256] on div "+ 2 more" at bounding box center [487, 262] width 39 height 13
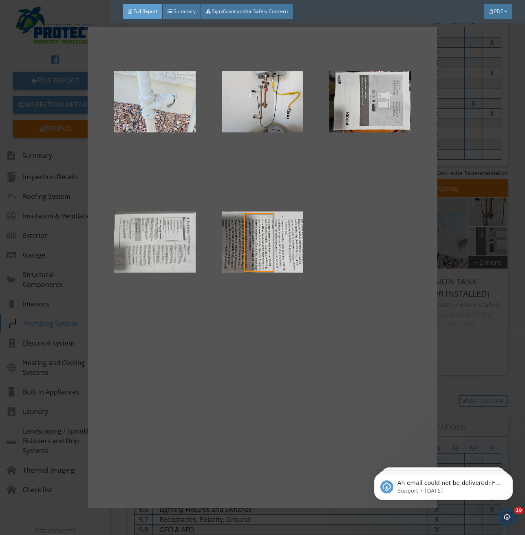
click at [450, 325] on div at bounding box center [262, 267] width 525 height 535
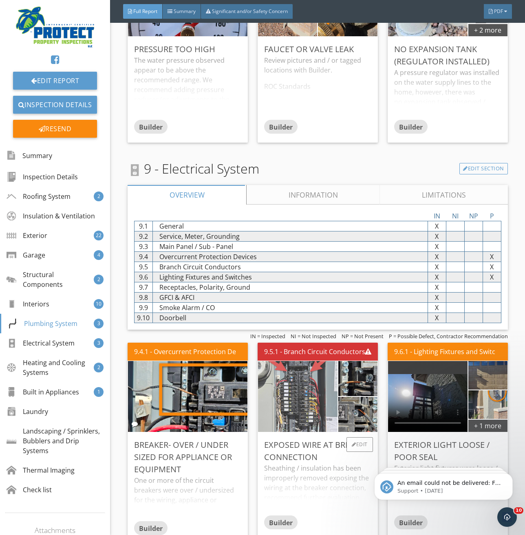
scroll to position [7173, 0]
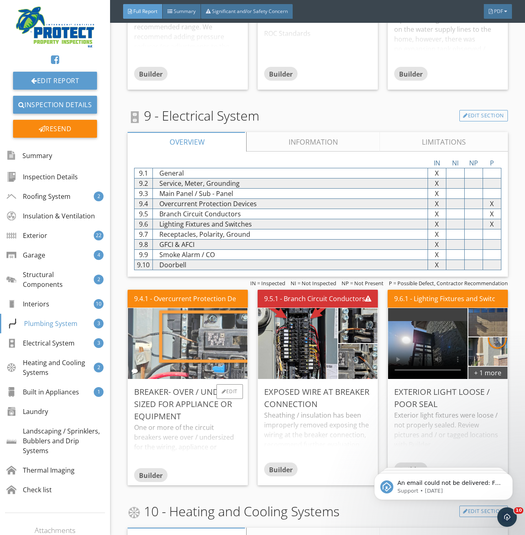
click at [201, 342] on img at bounding box center [187, 343] width 236 height 177
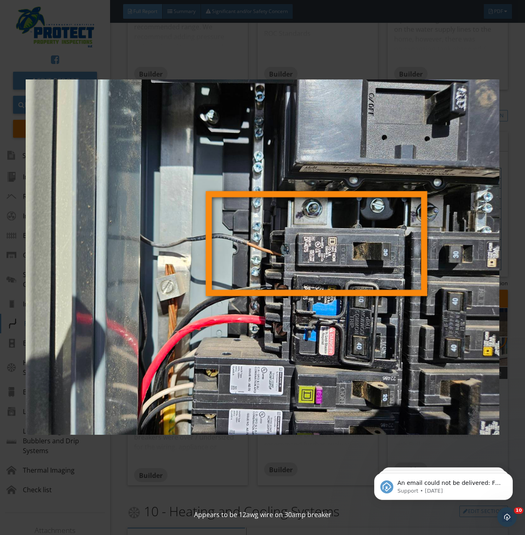
click at [265, 464] on img at bounding box center [263, 257] width 474 height 484
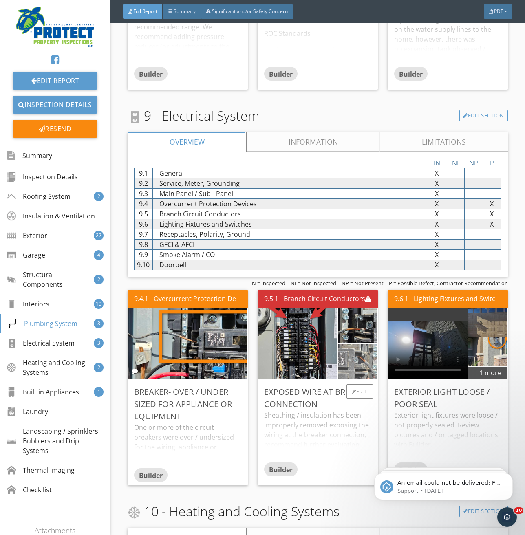
click at [363, 344] on img at bounding box center [357, 361] width 97 height 73
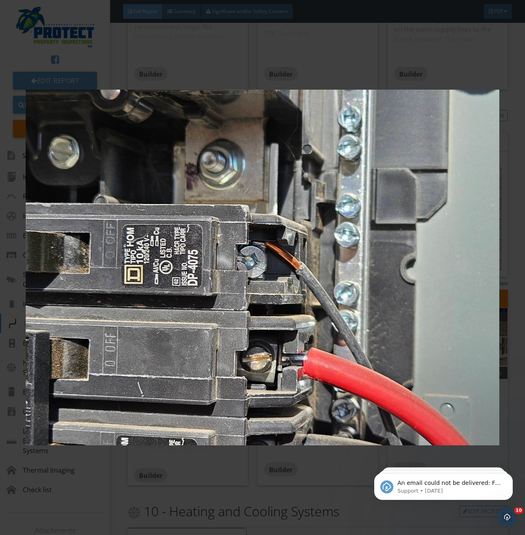
click at [250, 511] on div at bounding box center [262, 267] width 525 height 535
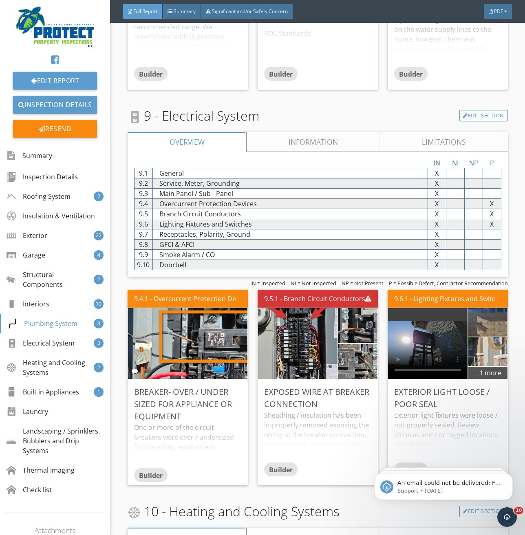
click at [311, 135] on link "Information" at bounding box center [313, 142] width 133 height 20
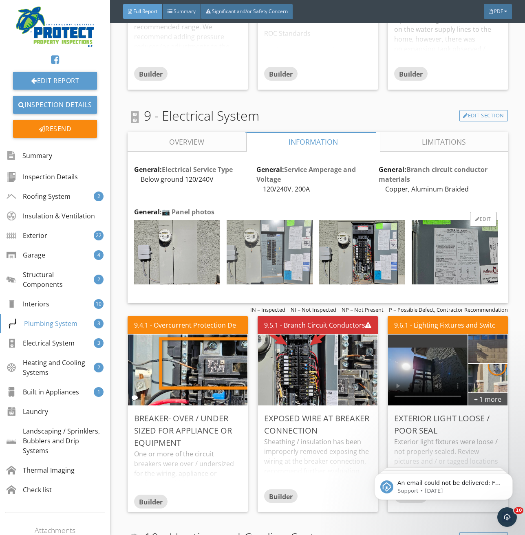
click at [281, 238] on img at bounding box center [270, 252] width 86 height 64
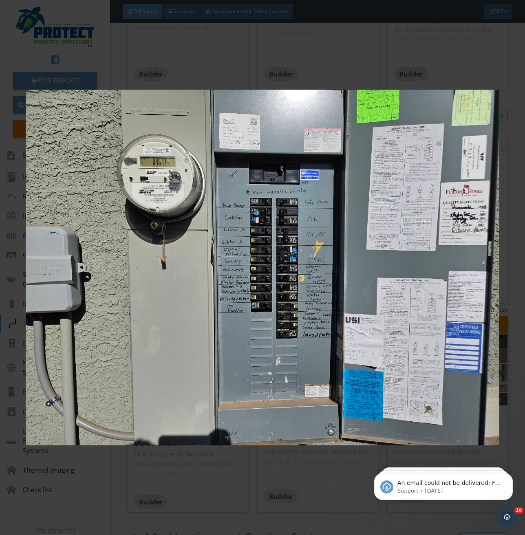
click at [244, 215] on img at bounding box center [263, 268] width 474 height 484
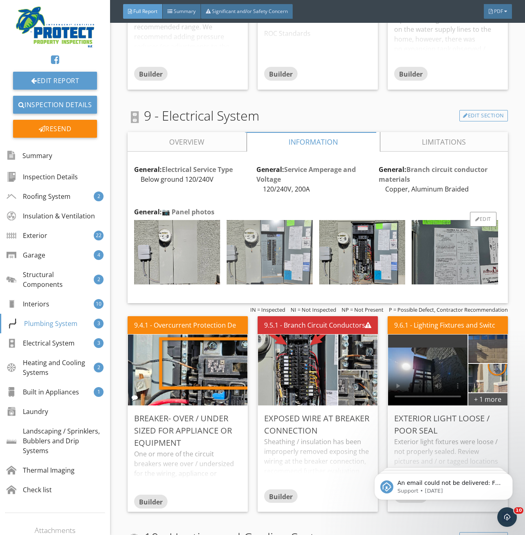
click at [261, 243] on img at bounding box center [270, 252] width 86 height 64
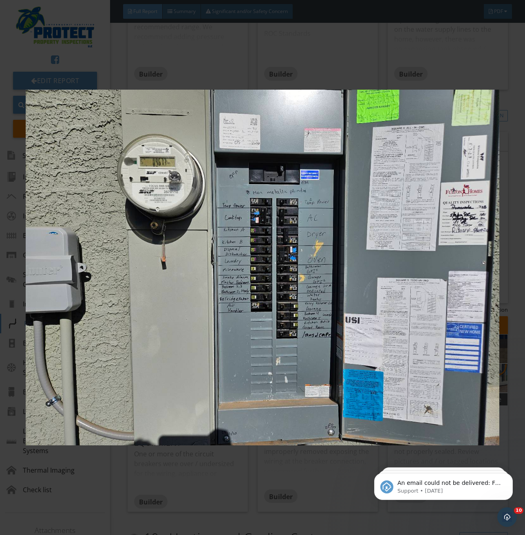
click at [252, 220] on img at bounding box center [263, 268] width 474 height 484
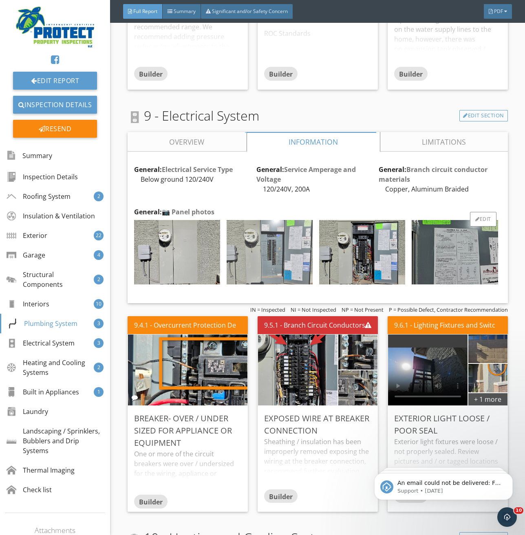
click at [260, 235] on img at bounding box center [270, 252] width 86 height 64
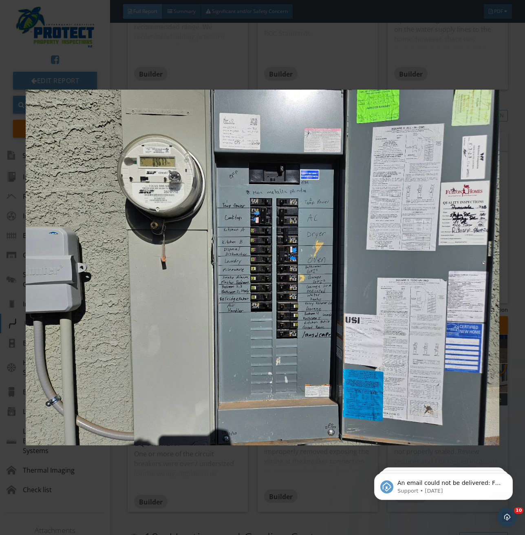
click at [277, 457] on img at bounding box center [263, 268] width 474 height 484
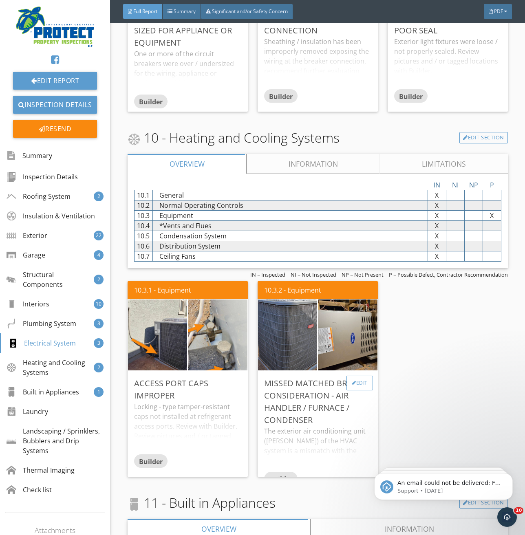
scroll to position [7581, 0]
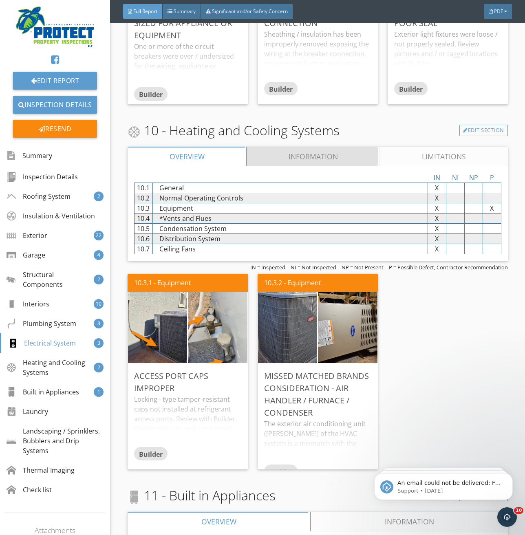
click at [284, 153] on link "Information" at bounding box center [313, 157] width 133 height 20
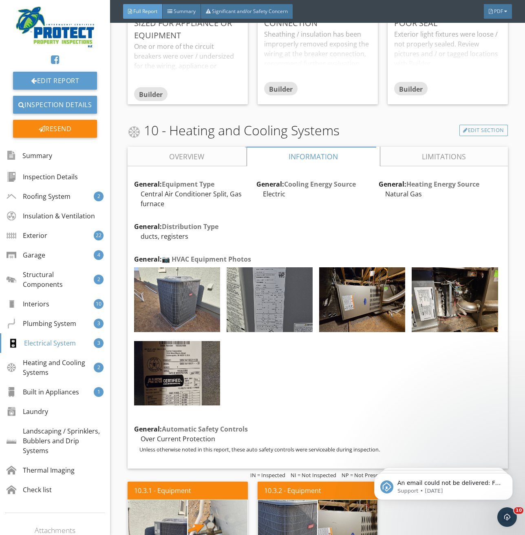
click at [218, 147] on link "Overview" at bounding box center [187, 157] width 119 height 20
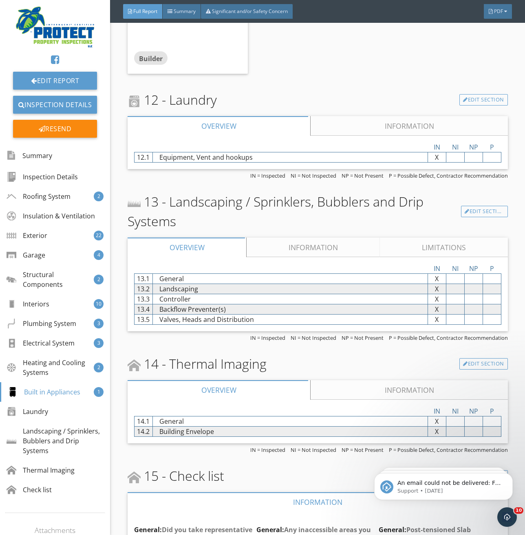
scroll to position [8477, 0]
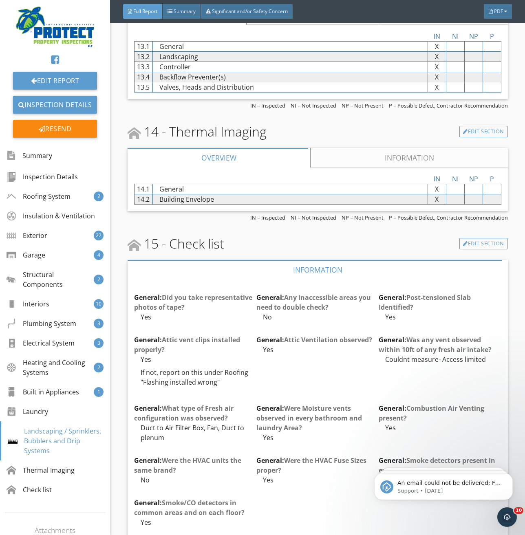
click at [360, 148] on link "Information" at bounding box center [409, 158] width 197 height 20
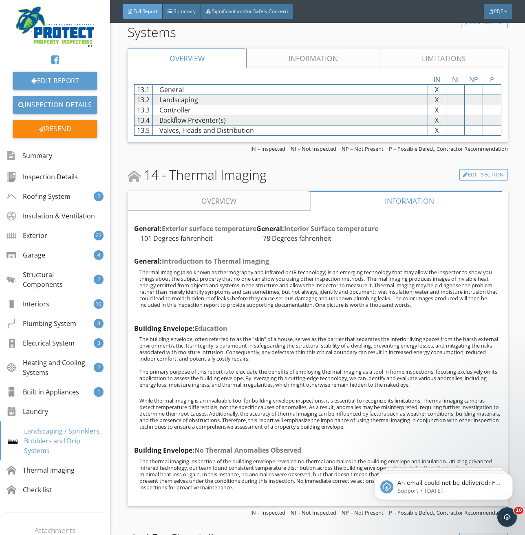
click at [191, 191] on link "Overview" at bounding box center [219, 201] width 183 height 20
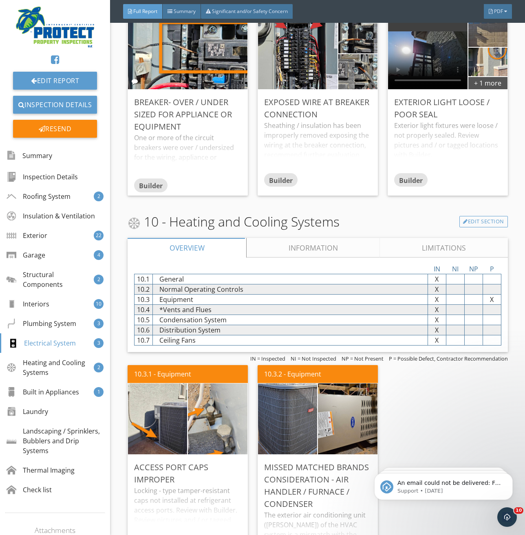
scroll to position [7525, 0]
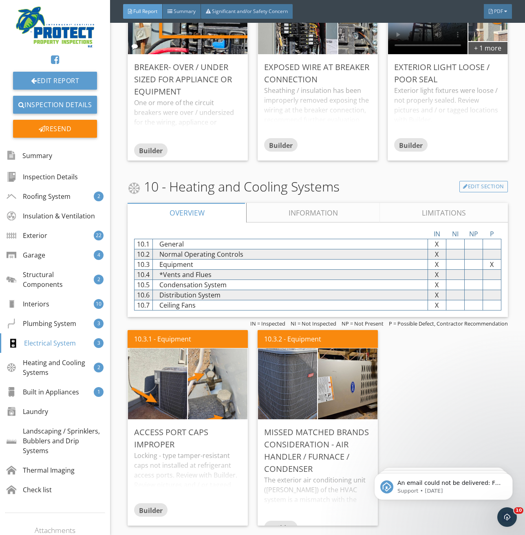
click at [283, 203] on link "Information" at bounding box center [313, 213] width 133 height 20
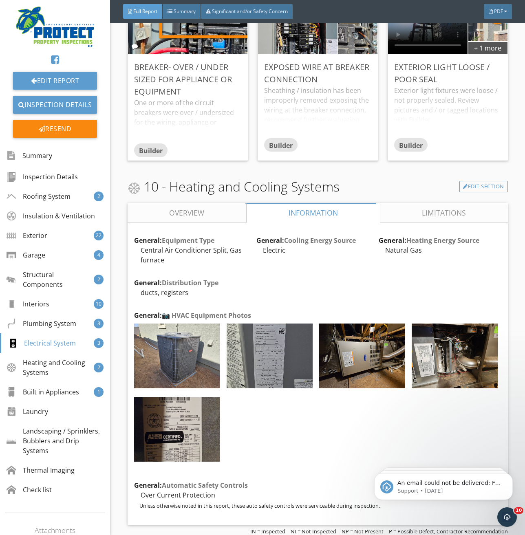
click at [194, 204] on link "Overview" at bounding box center [187, 213] width 119 height 20
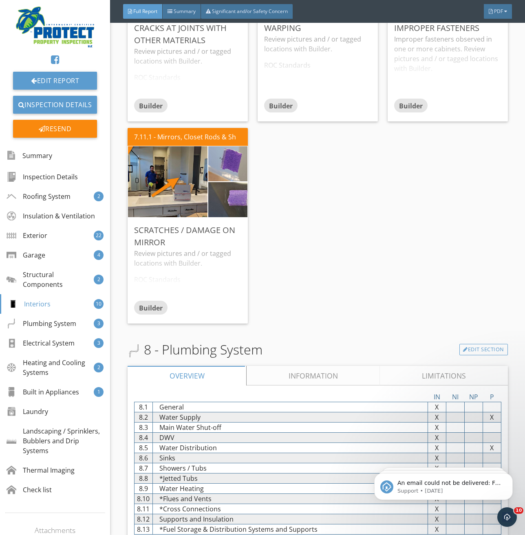
scroll to position [6506, 0]
